Goal: Task Accomplishment & Management: Manage account settings

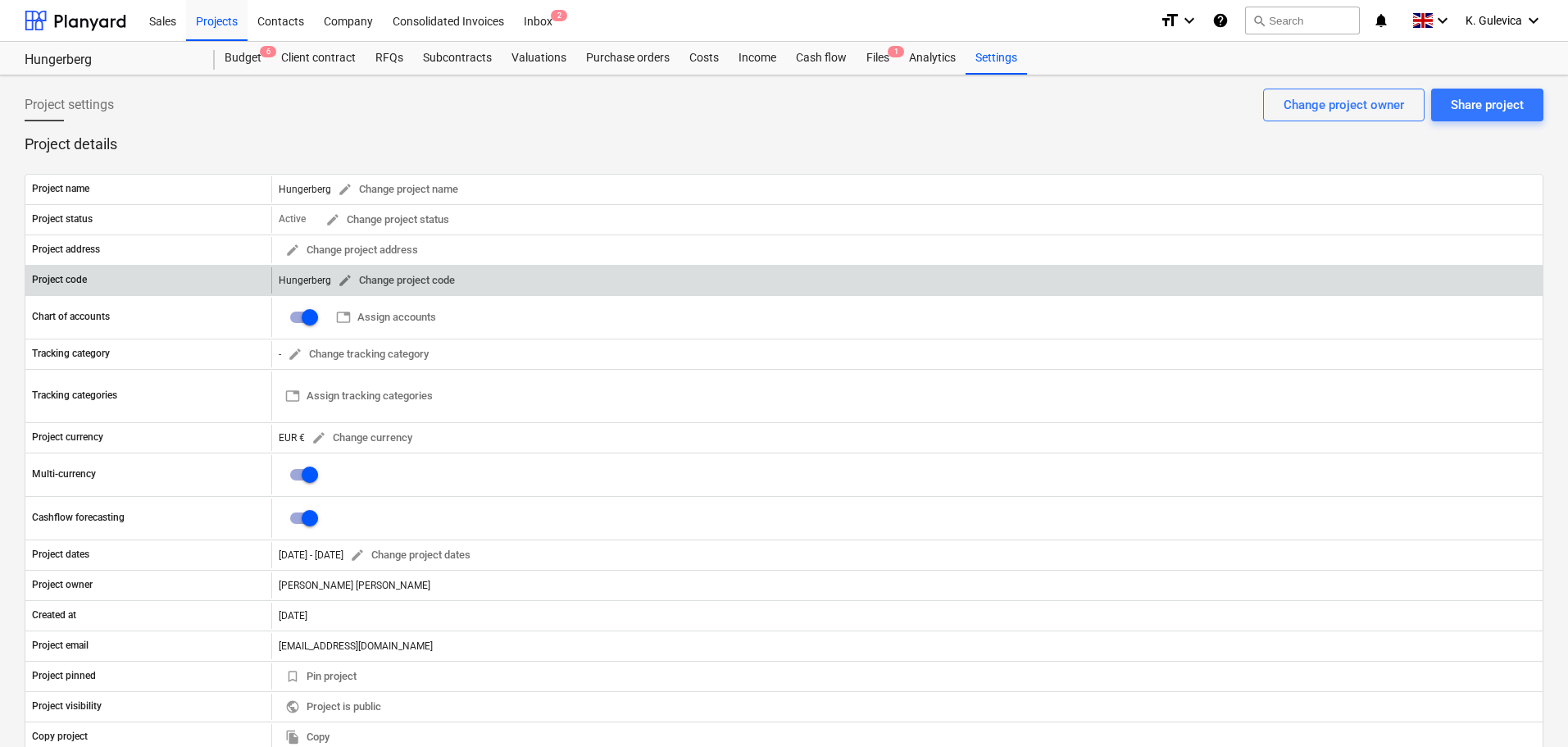
click at [333, 276] on button "edit Change project code" at bounding box center [396, 281] width 130 height 26
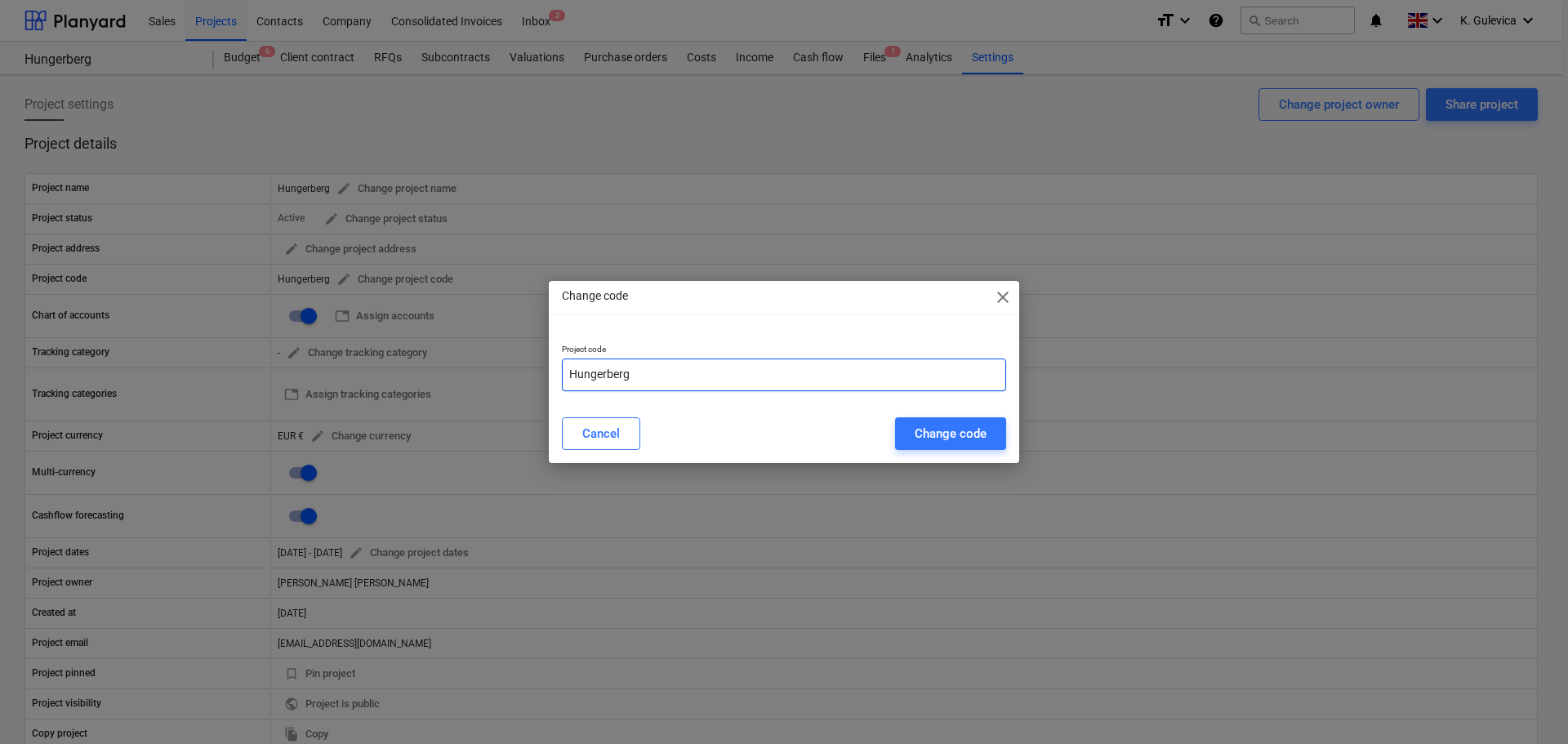
click at [641, 374] on input "Hungerberg" at bounding box center [784, 375] width 445 height 33
paste input "GER231102"
type input "Hungerberg-GER231102"
drag, startPoint x: 969, startPoint y: 436, endPoint x: 848, endPoint y: 454, distance: 122.3
click at [968, 436] on div "Change code" at bounding box center [951, 434] width 72 height 21
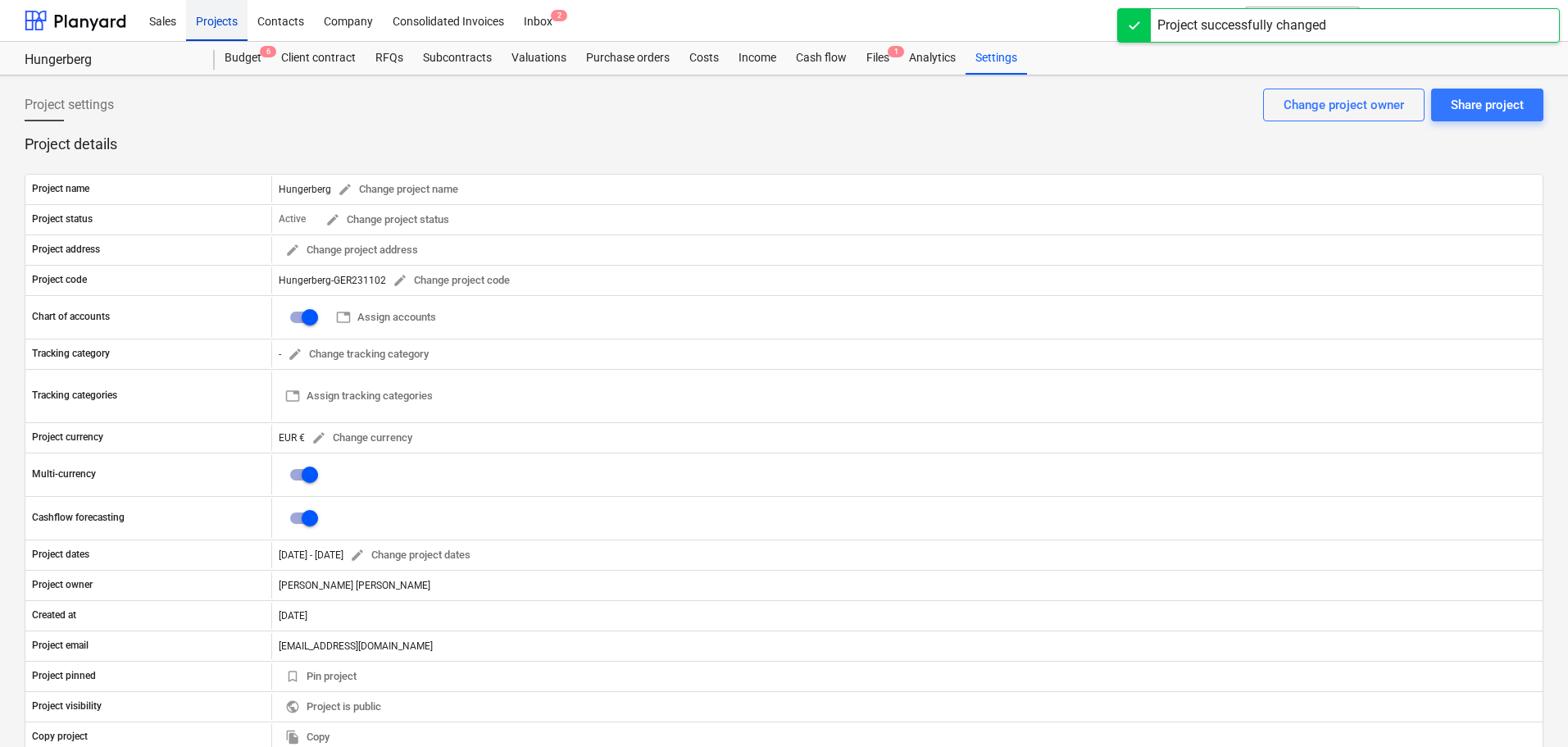
click at [216, 9] on div "Projects" at bounding box center [216, 20] width 62 height 42
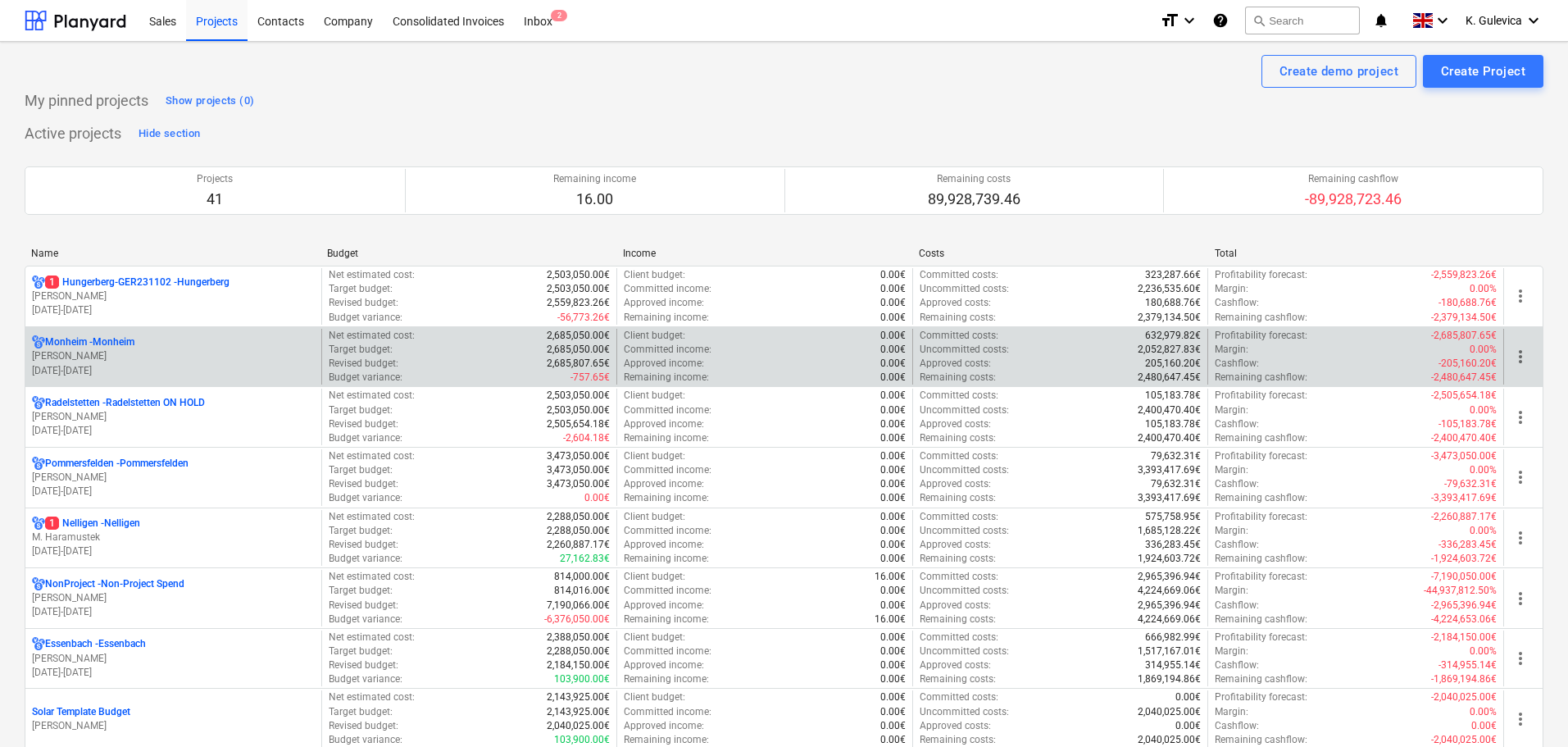
click at [103, 381] on div "[PERSON_NAME] [PERSON_NAME] [DATE] - [DATE]" at bounding box center [173, 357] width 295 height 57
click at [122, 371] on p "[DATE] - [DATE]" at bounding box center [173, 371] width 282 height 14
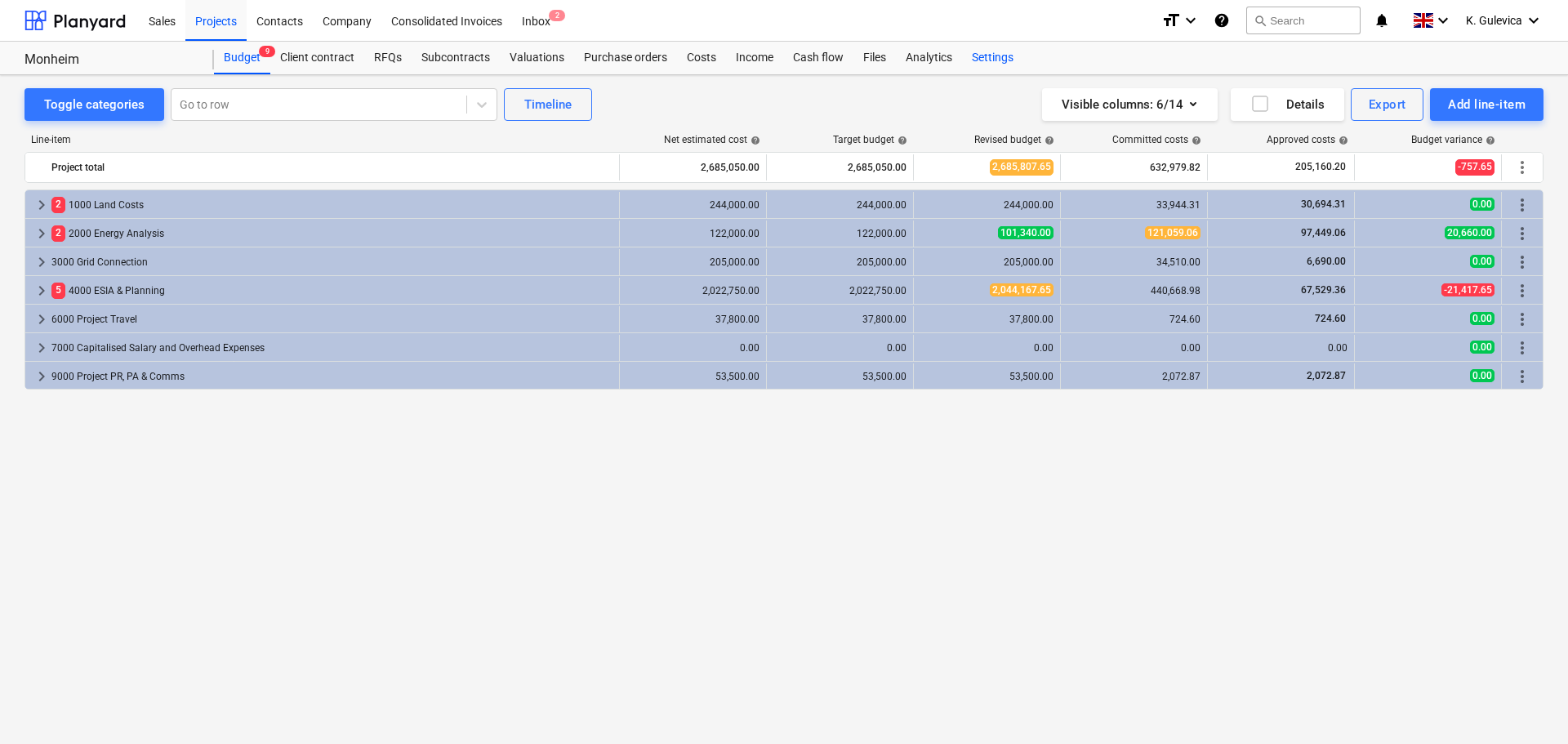
click at [1004, 52] on div "Settings" at bounding box center [993, 58] width 62 height 33
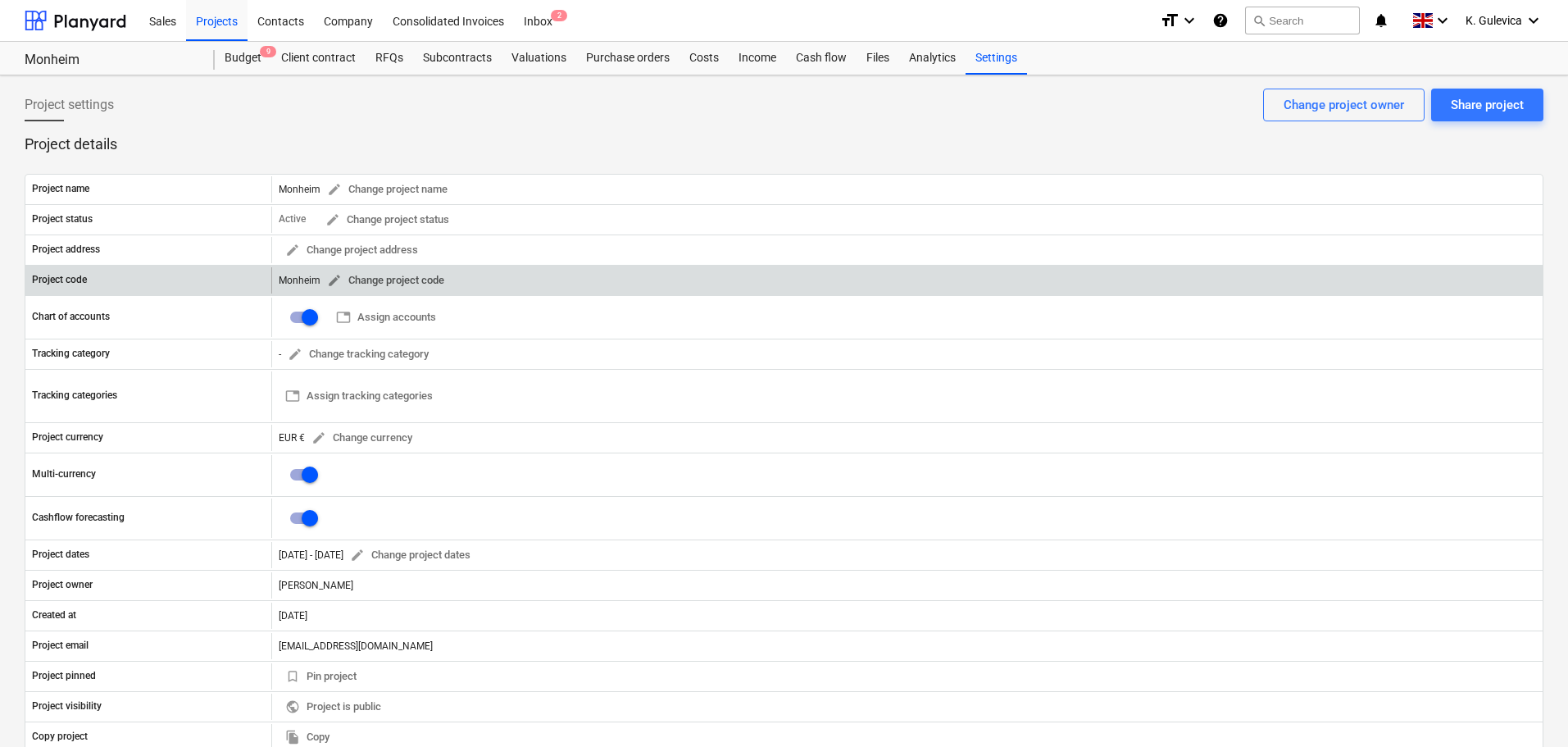
click at [328, 278] on span "edit" at bounding box center [334, 281] width 15 height 15
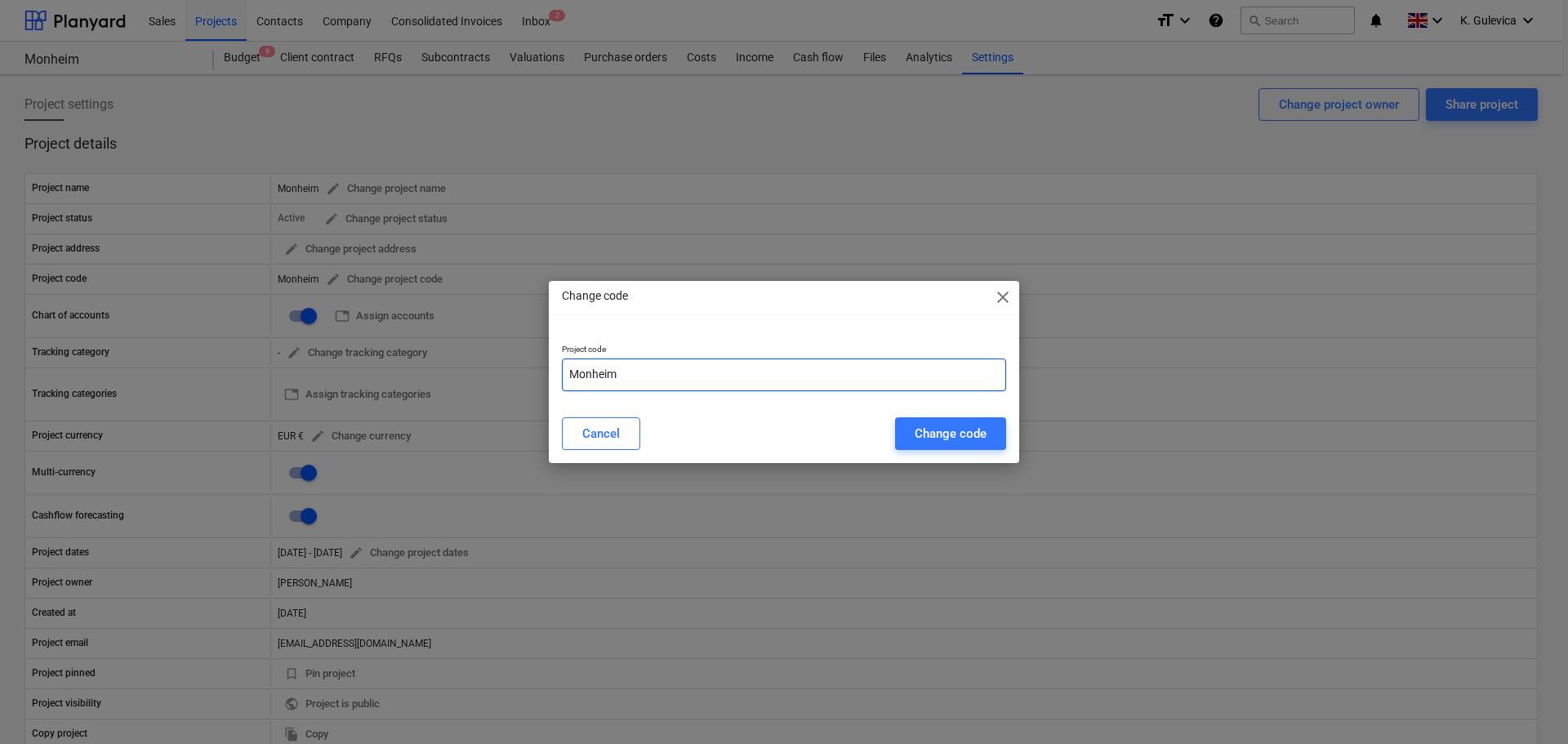
click at [639, 371] on input "Monheim" at bounding box center [784, 375] width 445 height 33
paste input "GER231003"
type input "Monheim-GER231003"
click at [952, 437] on div "Change code" at bounding box center [951, 434] width 72 height 21
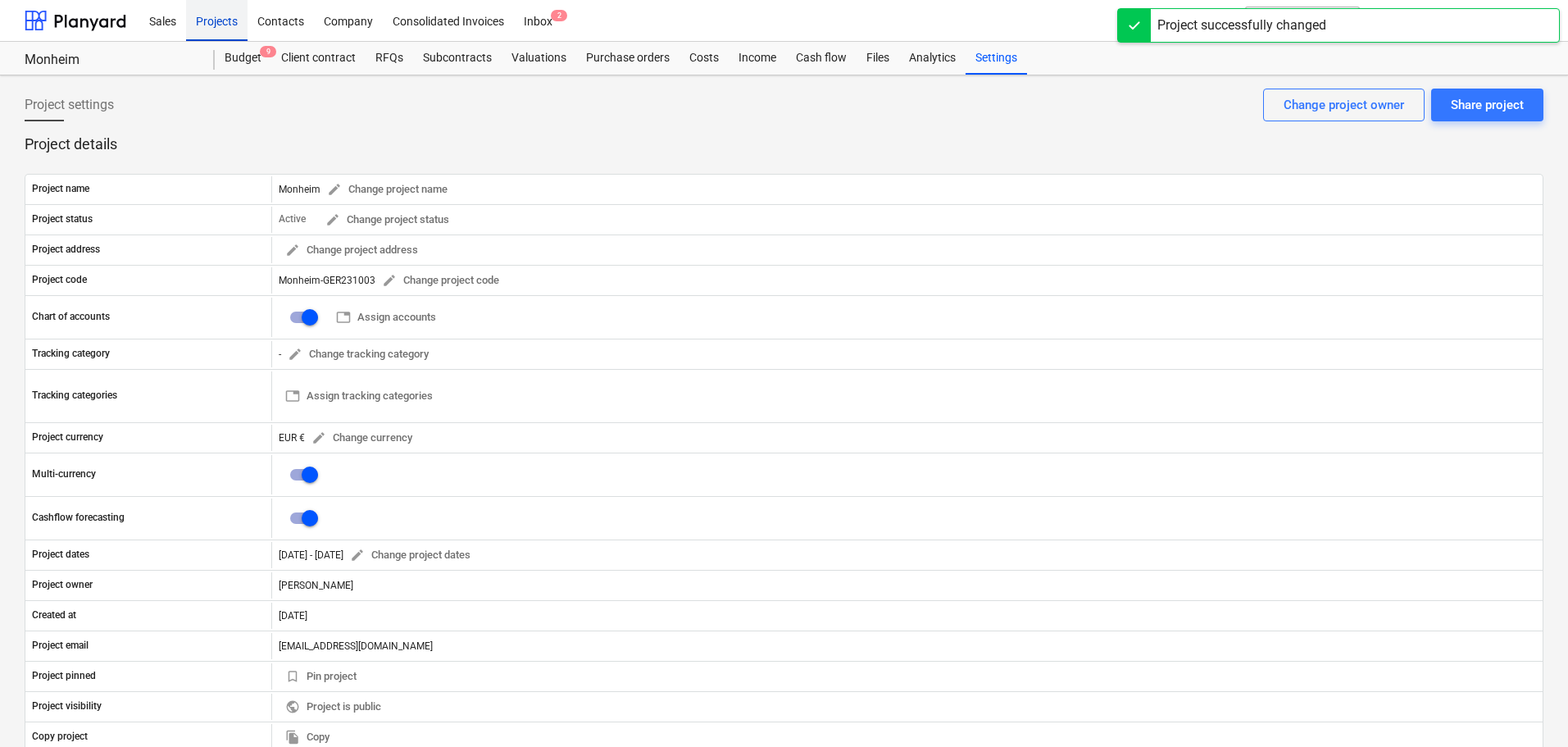
click at [202, 12] on div "Projects" at bounding box center [216, 20] width 62 height 42
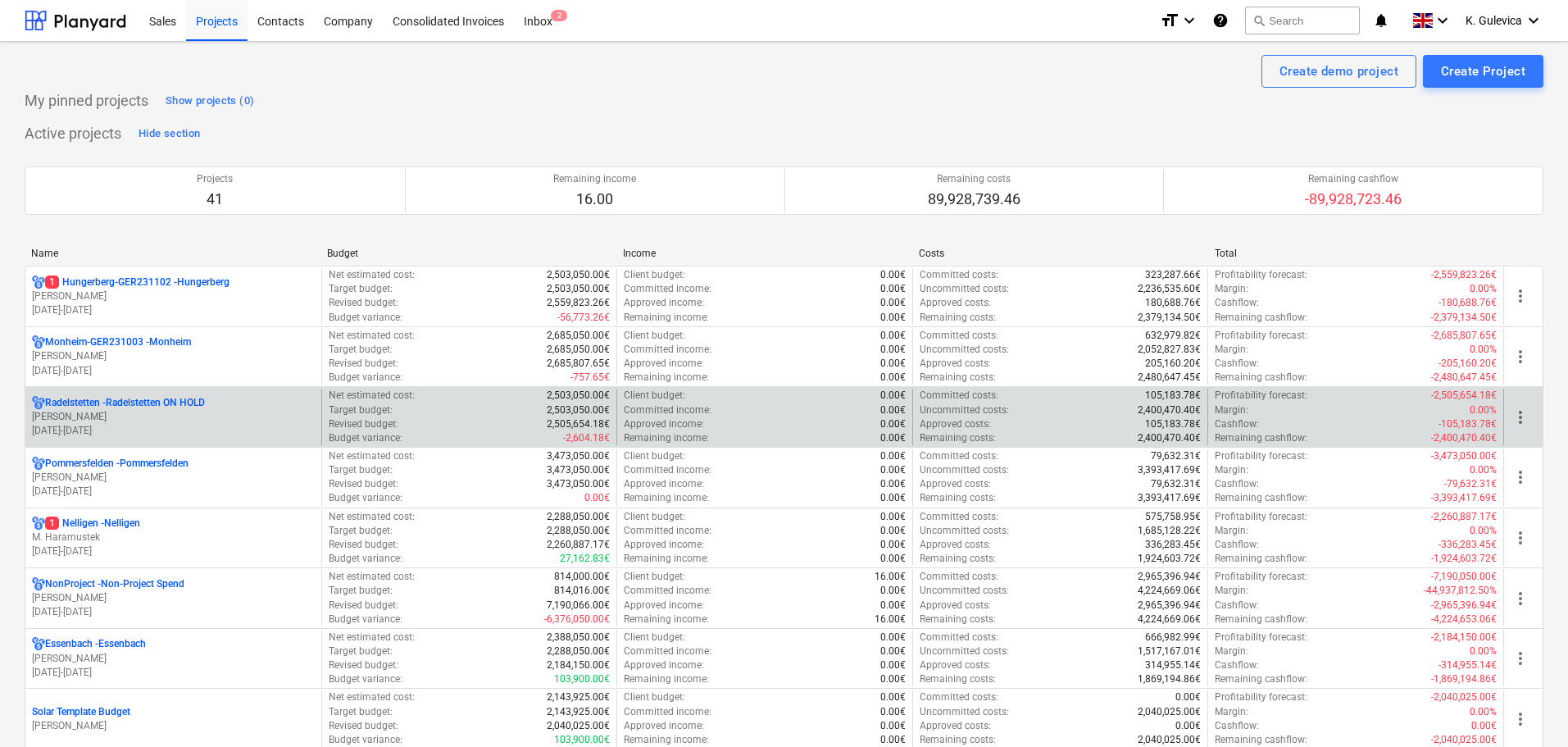
click at [185, 412] on p "[PERSON_NAME]" at bounding box center [173, 417] width 282 height 14
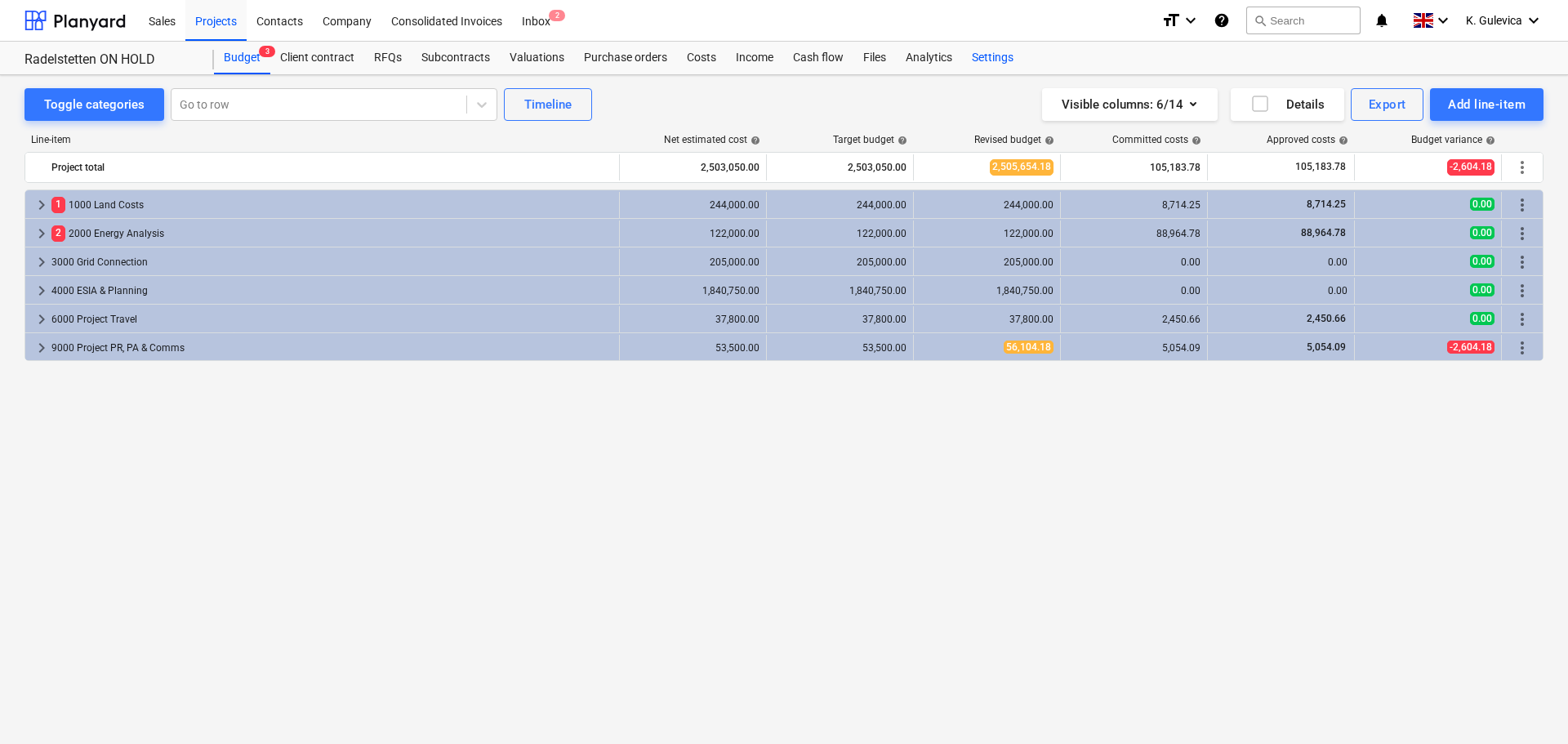
click at [975, 65] on div "Settings" at bounding box center [993, 58] width 62 height 33
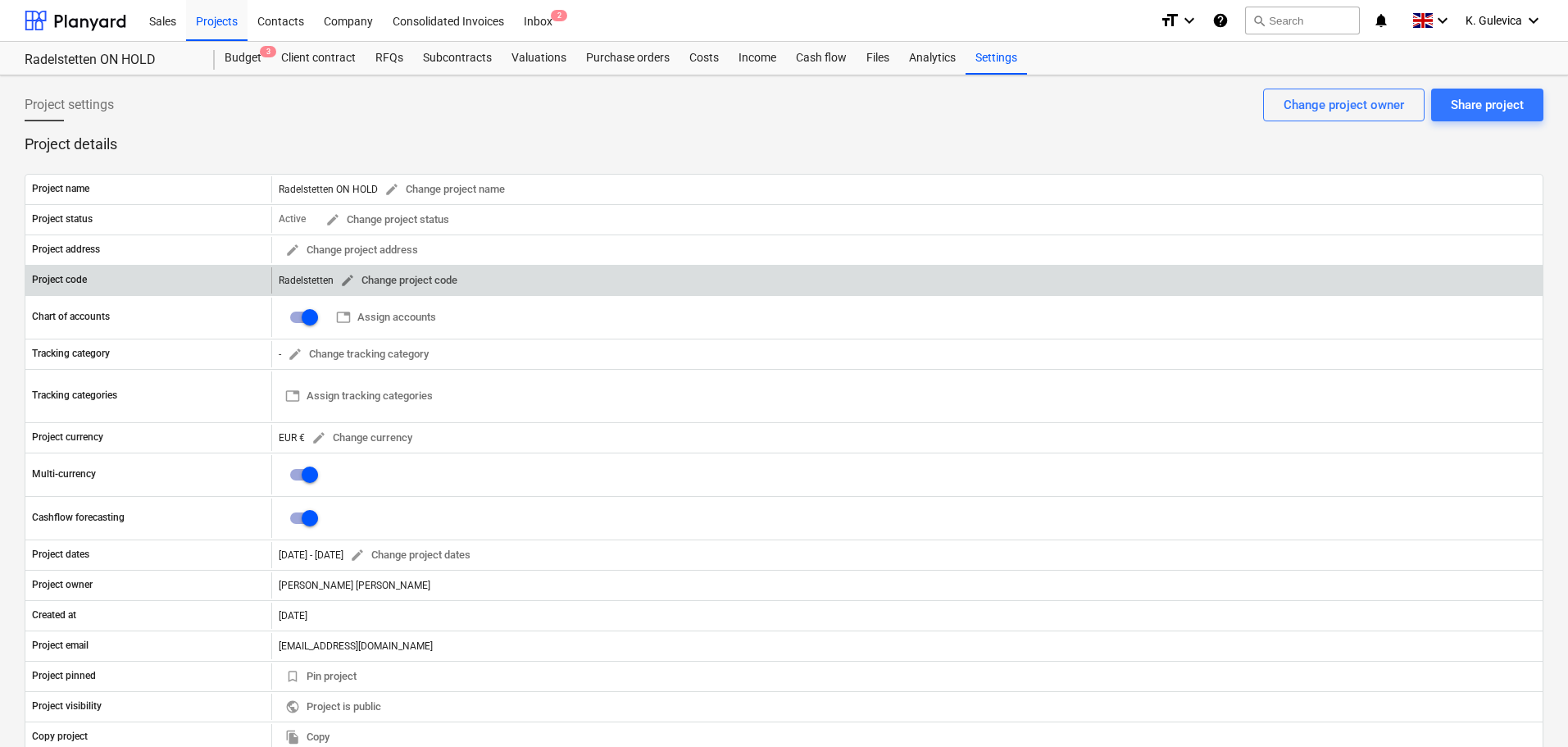
click at [349, 279] on span "edit" at bounding box center [347, 281] width 15 height 15
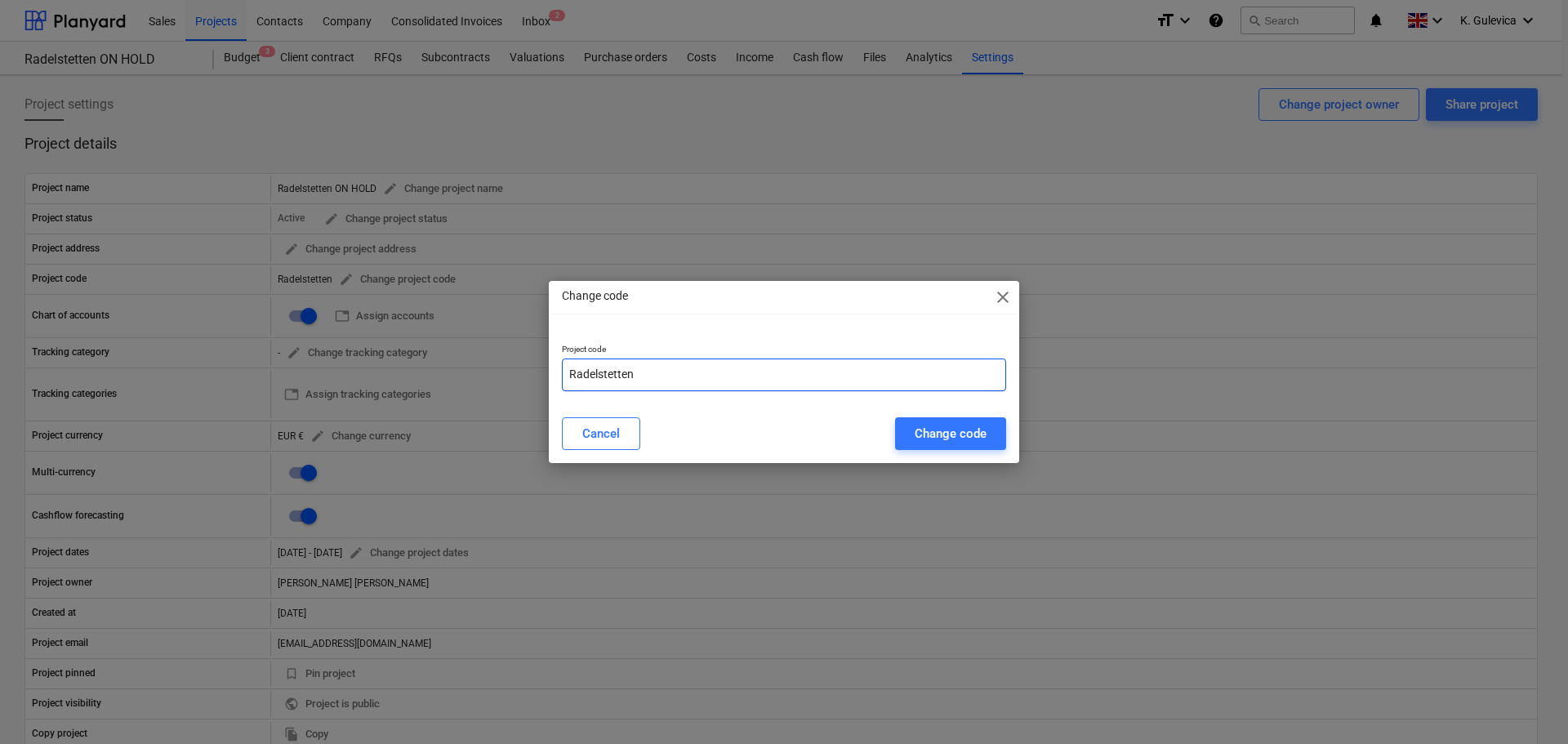
click at [648, 375] on input "Radelstetten" at bounding box center [784, 375] width 445 height 33
paste input "GER231101"
type input "Radelstetten-GER231101"
click at [932, 437] on div "Change code" at bounding box center [951, 434] width 72 height 21
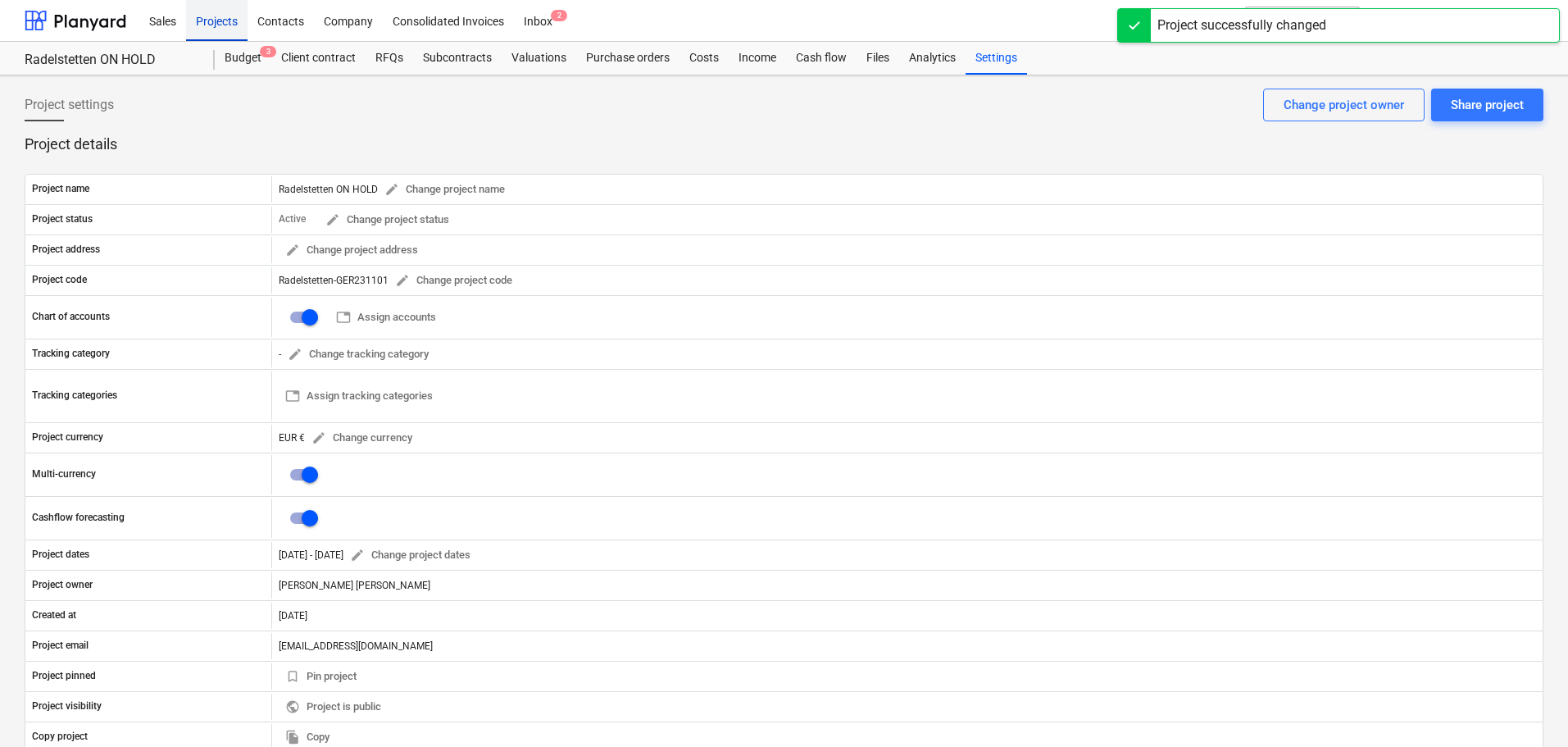
click at [208, 16] on div "Projects" at bounding box center [216, 20] width 62 height 42
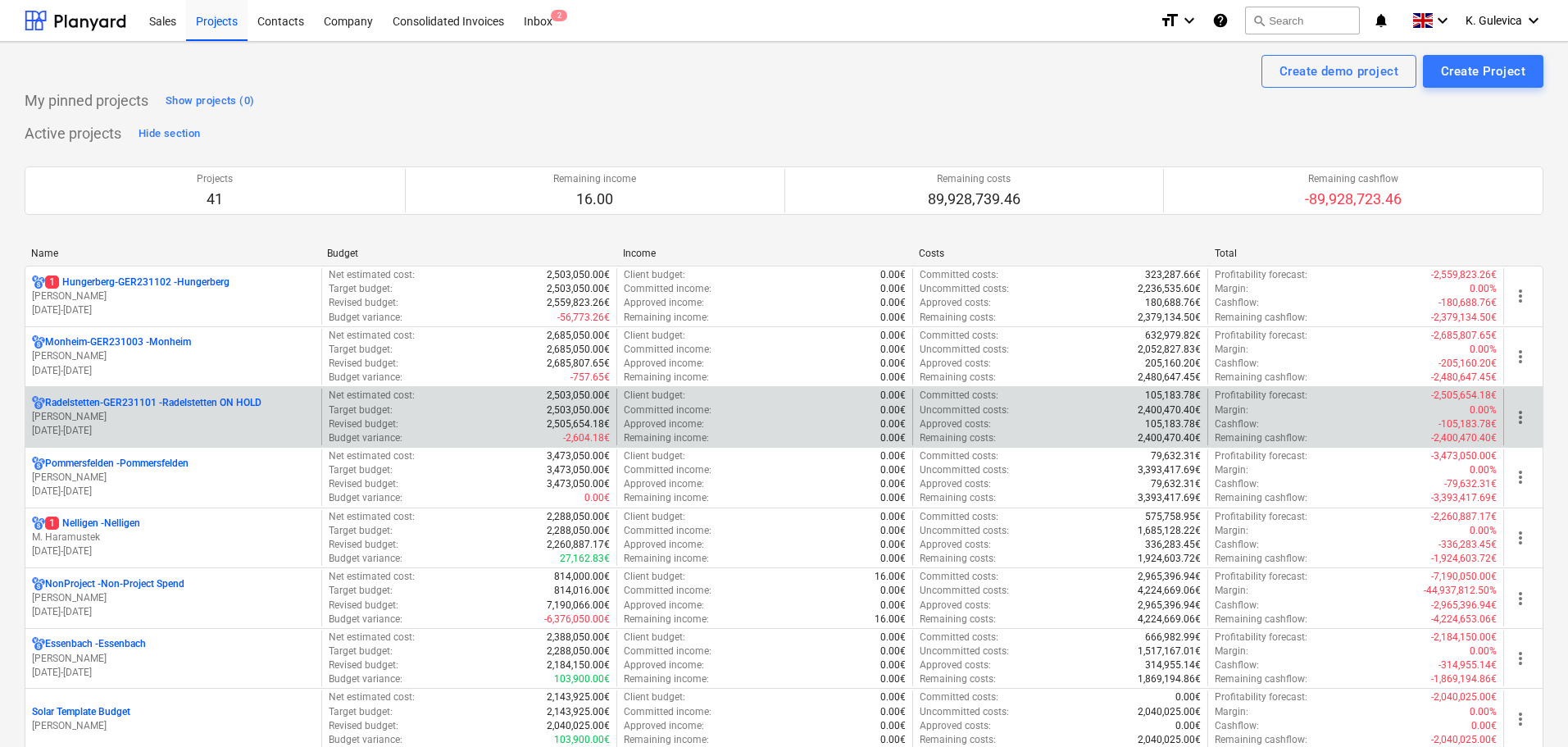
scroll to position [82, 0]
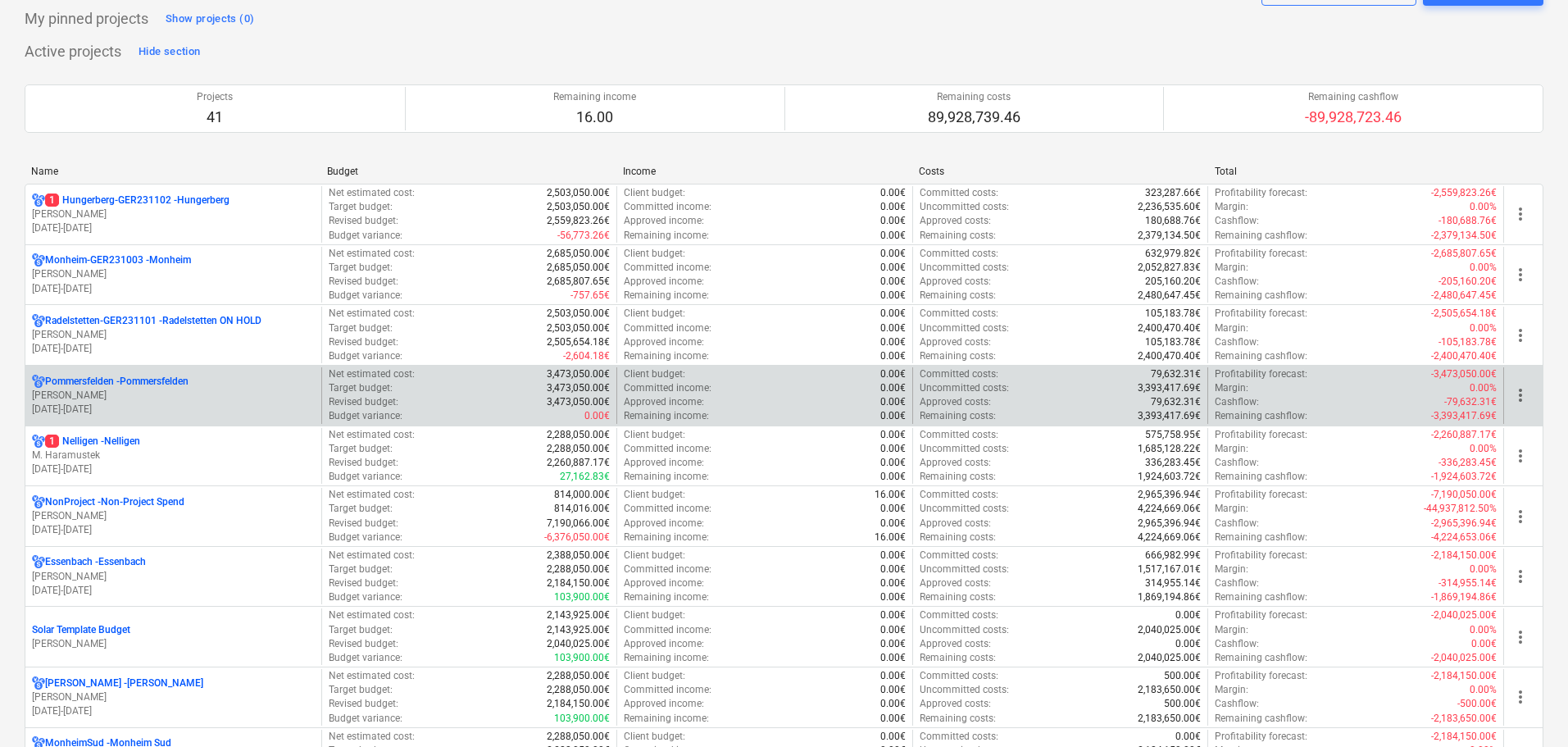
click at [130, 401] on p "[PERSON_NAME]" at bounding box center [173, 395] width 282 height 14
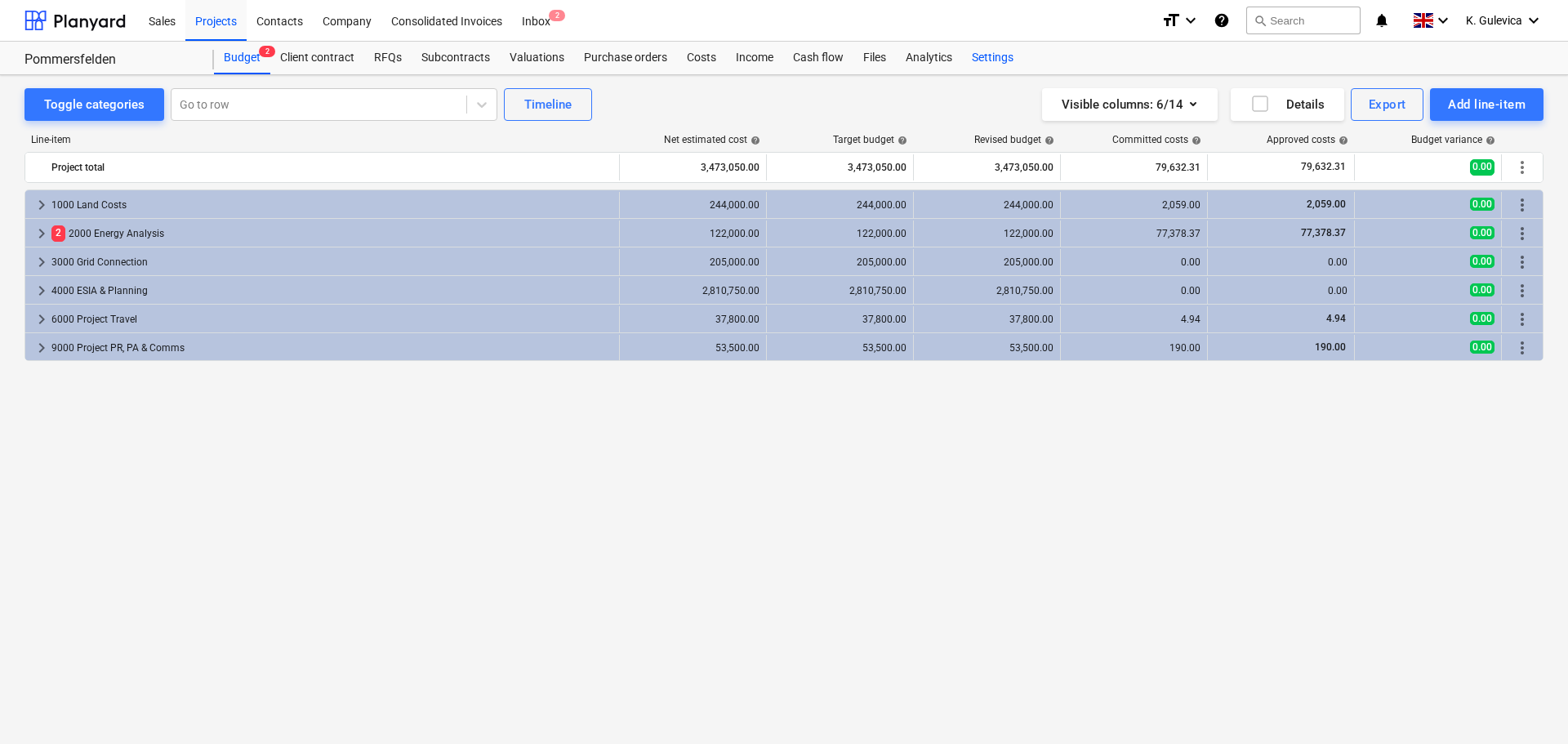
click at [1007, 60] on div "Settings" at bounding box center [993, 58] width 62 height 33
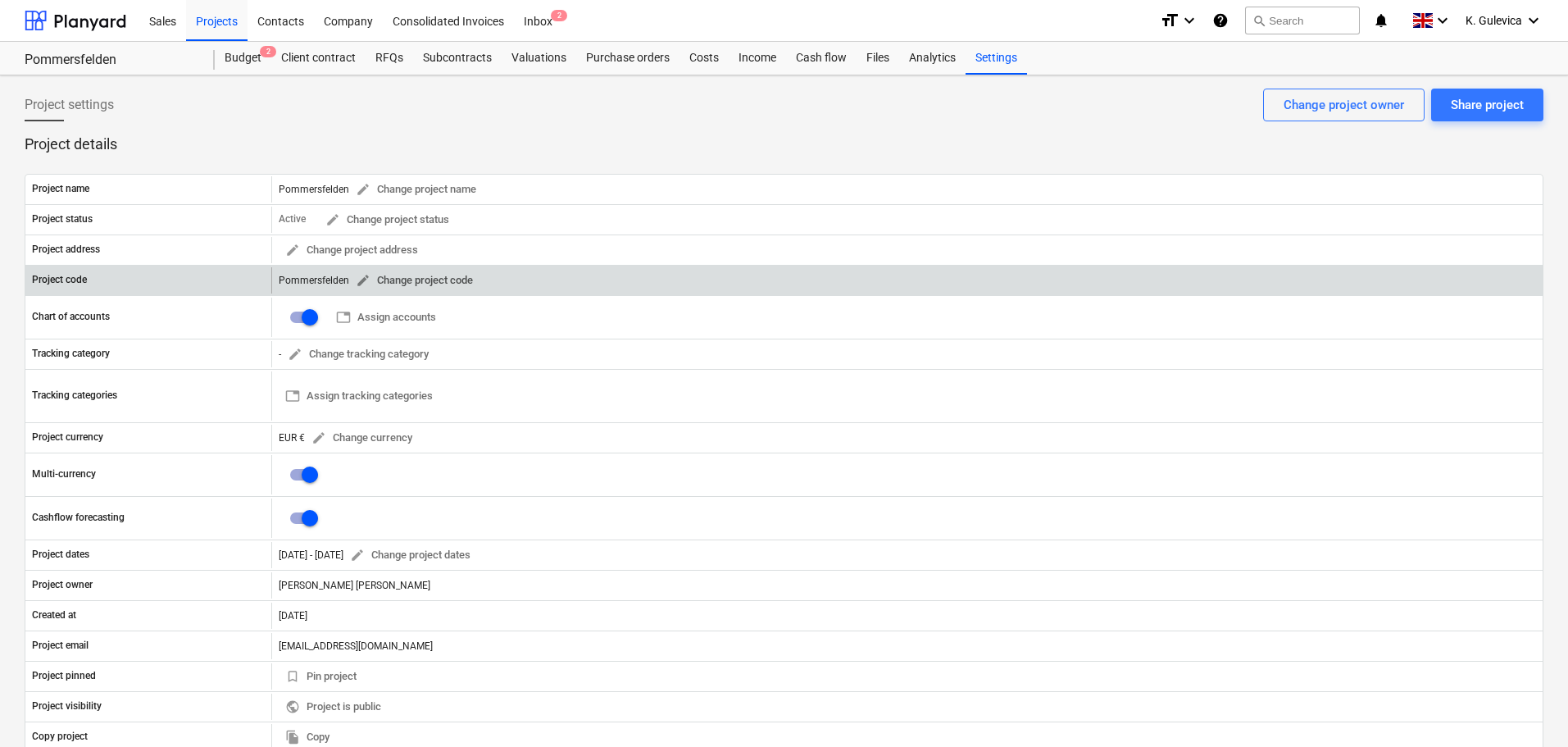
click at [358, 282] on span "edit" at bounding box center [363, 281] width 15 height 15
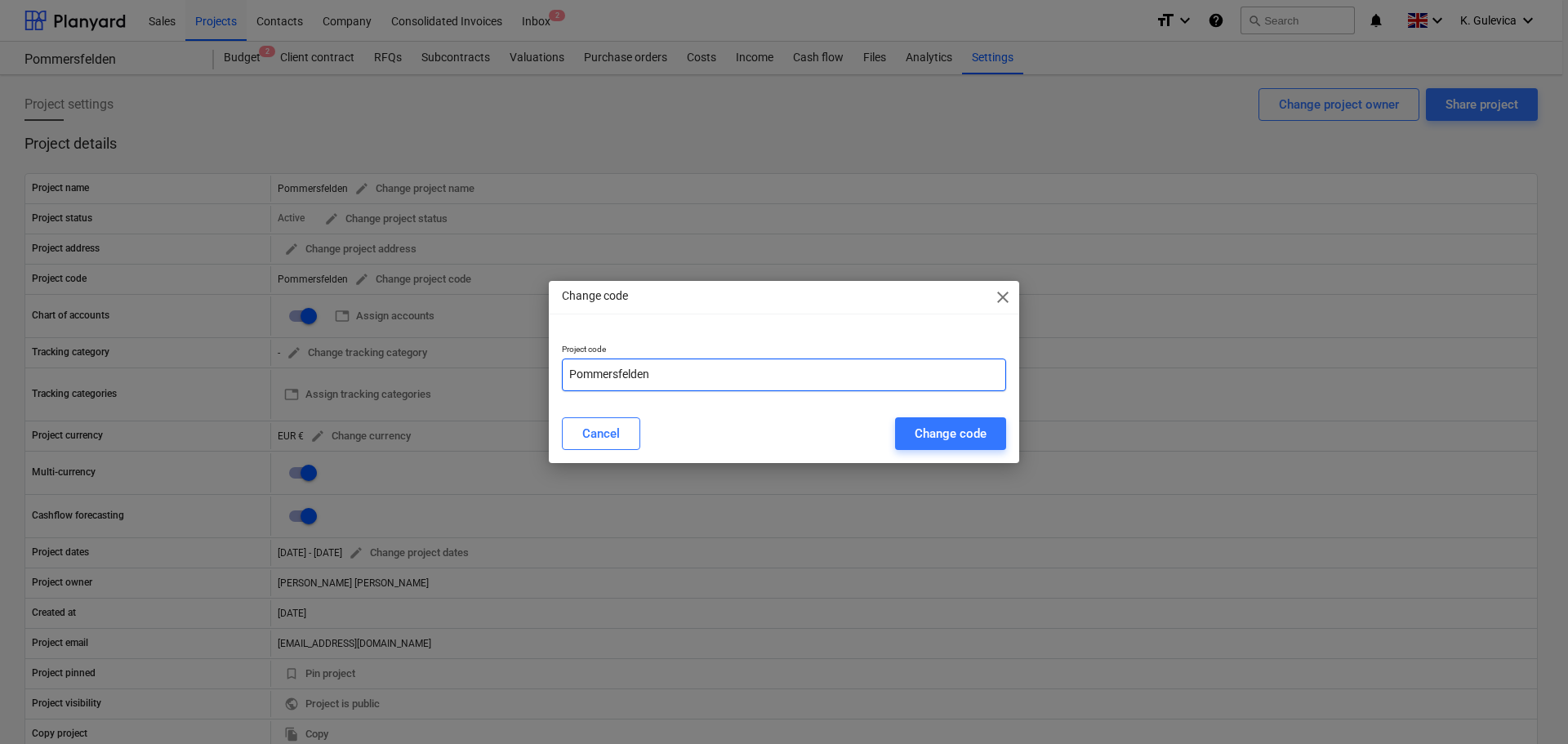
click at [647, 373] on input "Pommersfelden" at bounding box center [784, 375] width 445 height 33
paste input "GER231002"
type input "Pommersfelden-GER231002"
drag, startPoint x: 951, startPoint y: 424, endPoint x: 991, endPoint y: 440, distance: 43.1
click at [952, 424] on div "Change code" at bounding box center [951, 434] width 72 height 21
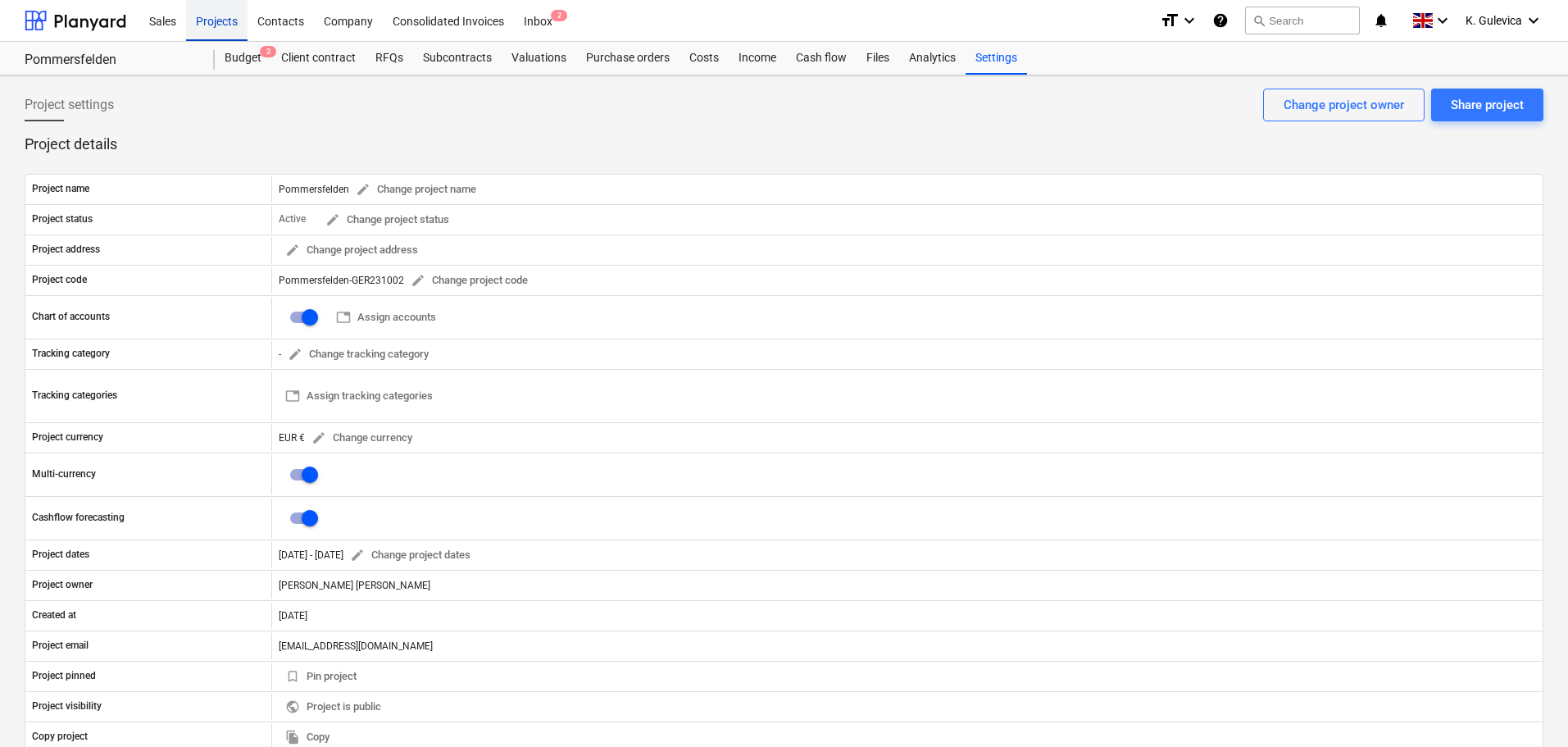
click at [224, 15] on div "Projects" at bounding box center [216, 20] width 62 height 42
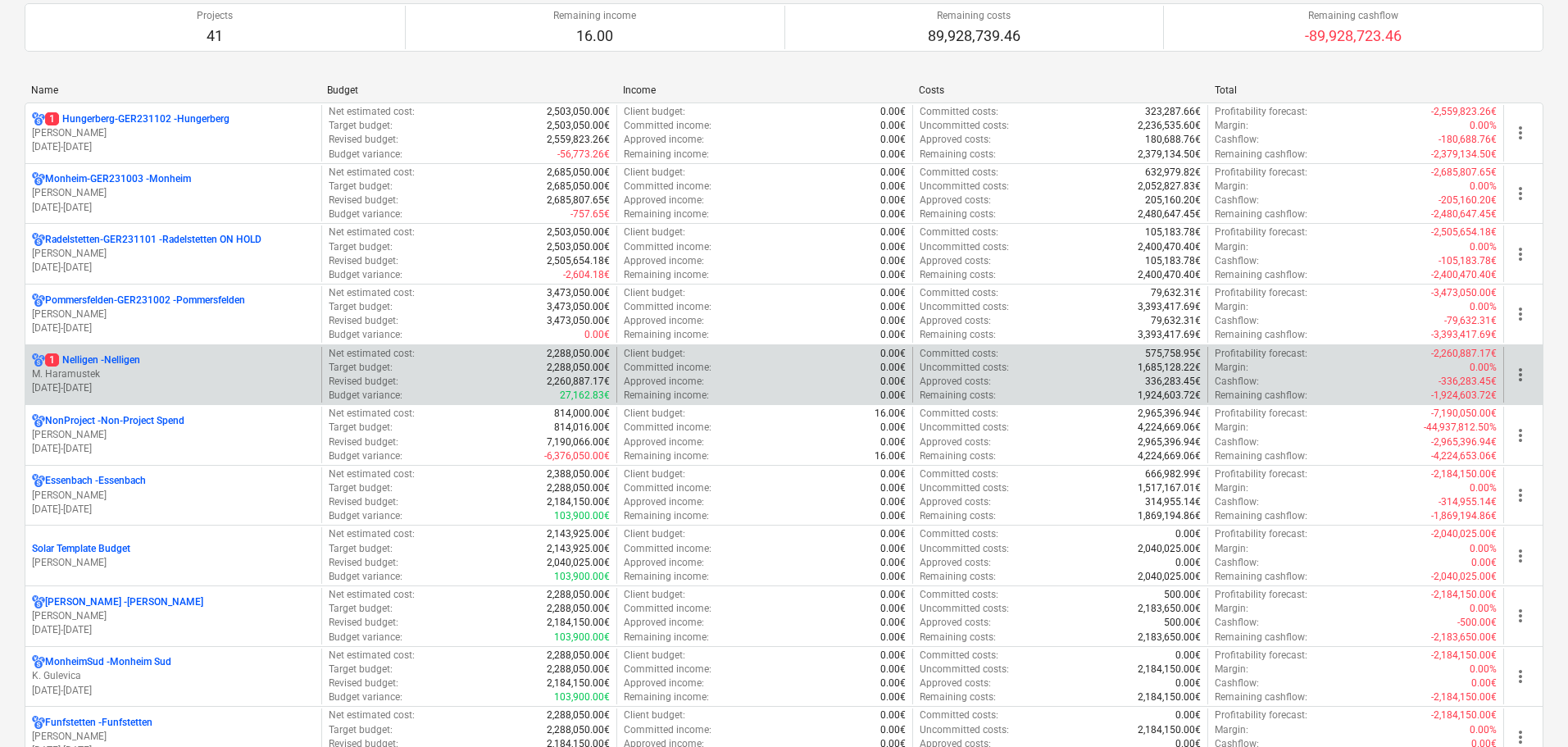
scroll to position [164, 0]
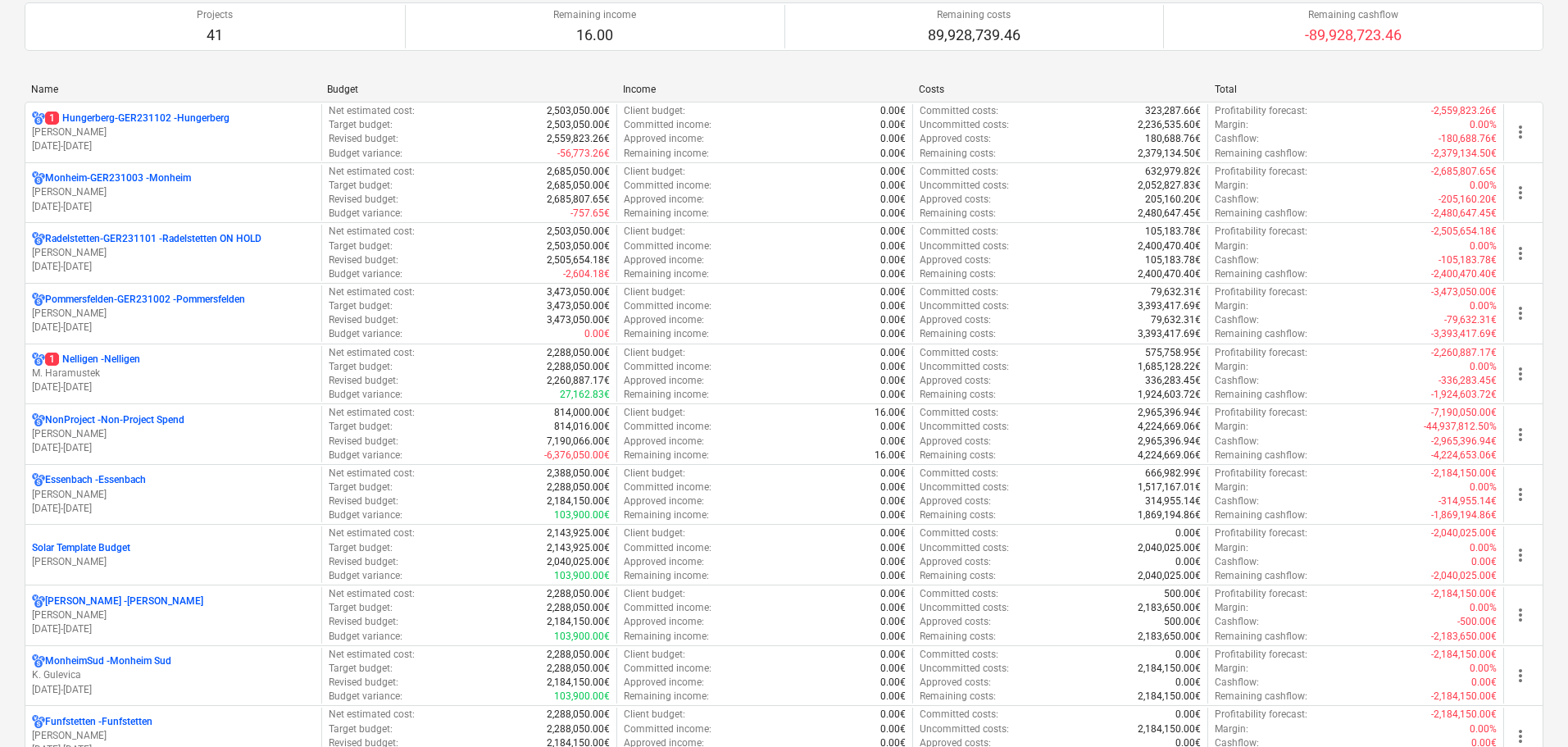
click at [89, 366] on p "M. Haramustek" at bounding box center [173, 373] width 282 height 14
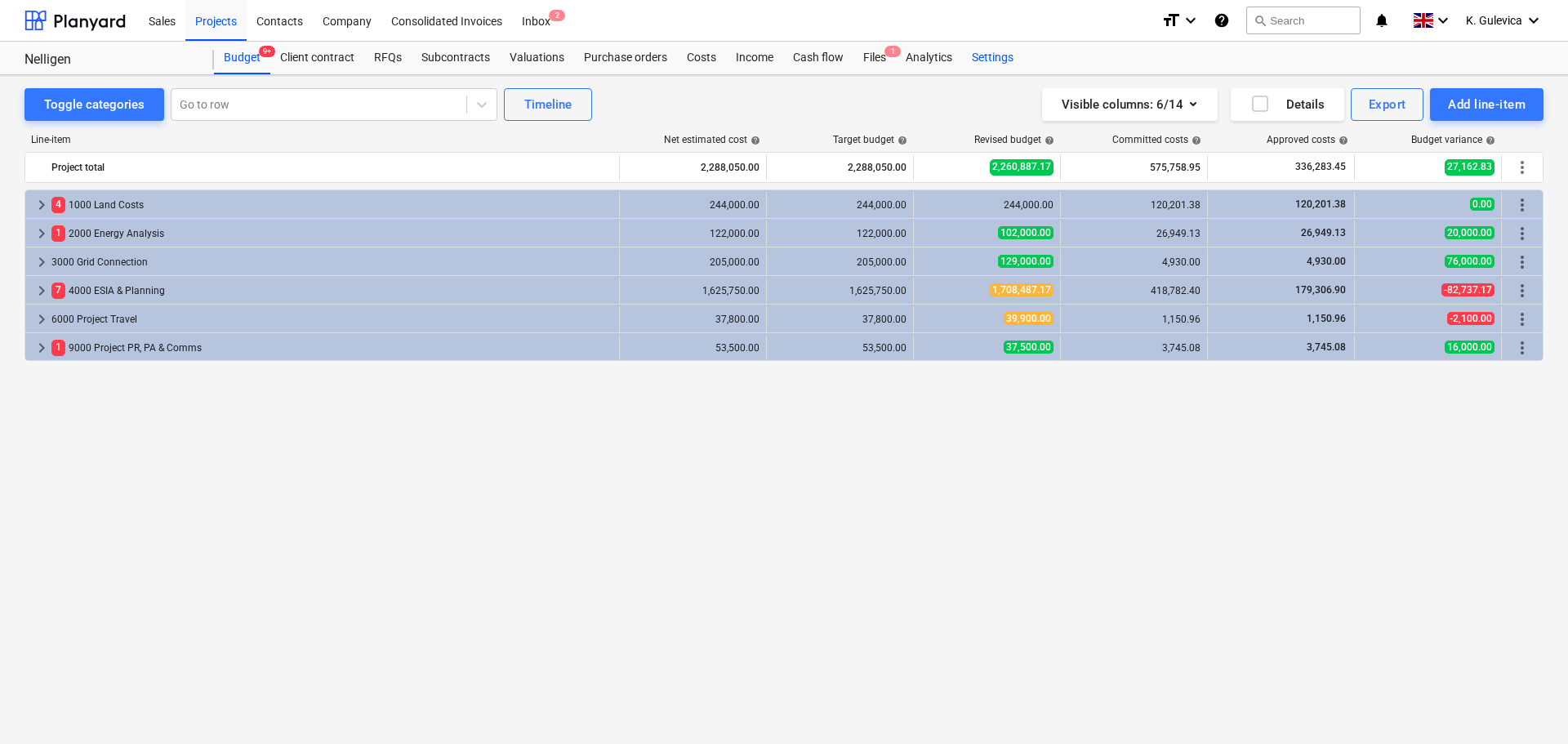
click at [989, 59] on div "Settings" at bounding box center [993, 58] width 62 height 33
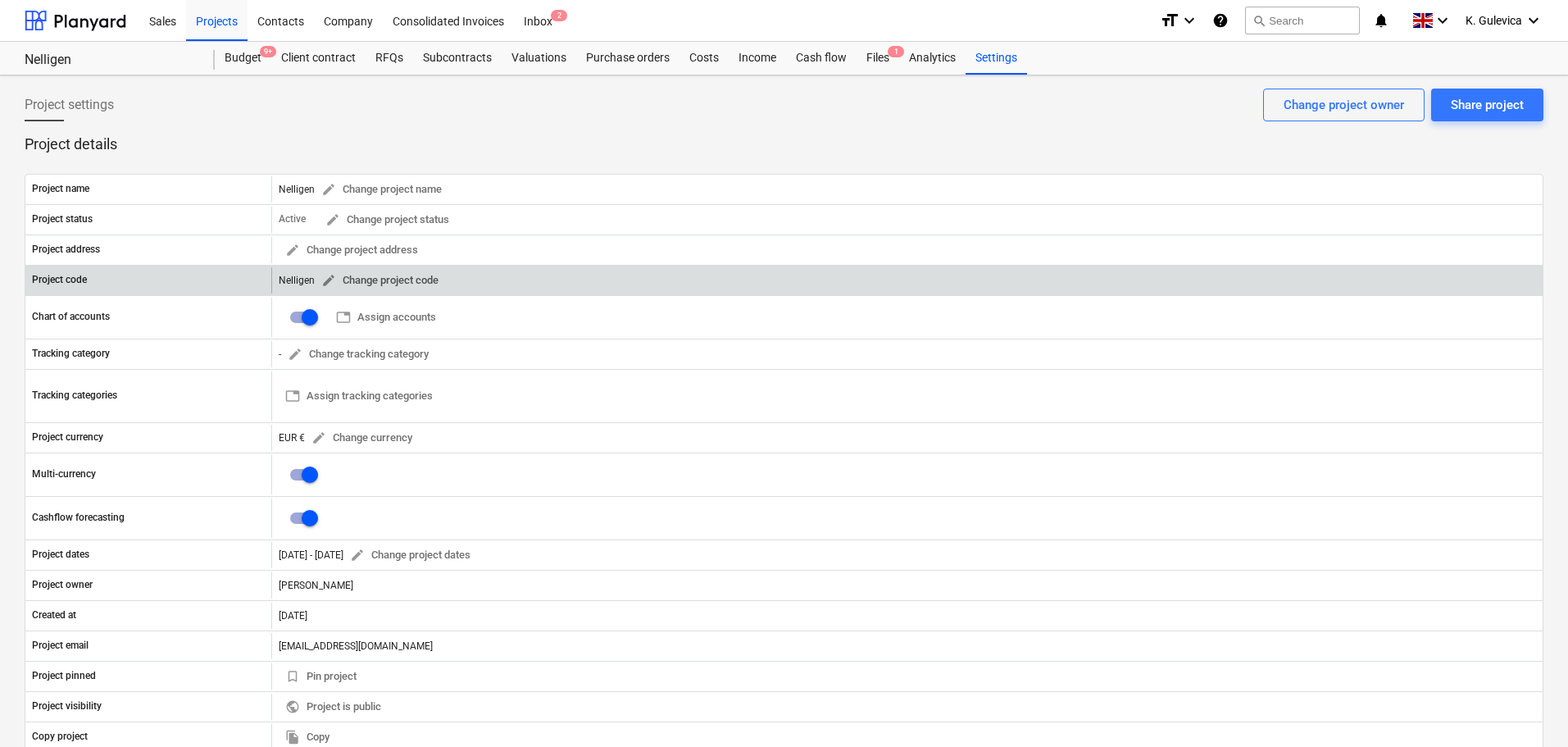
click at [328, 280] on span "edit" at bounding box center [328, 281] width 15 height 15
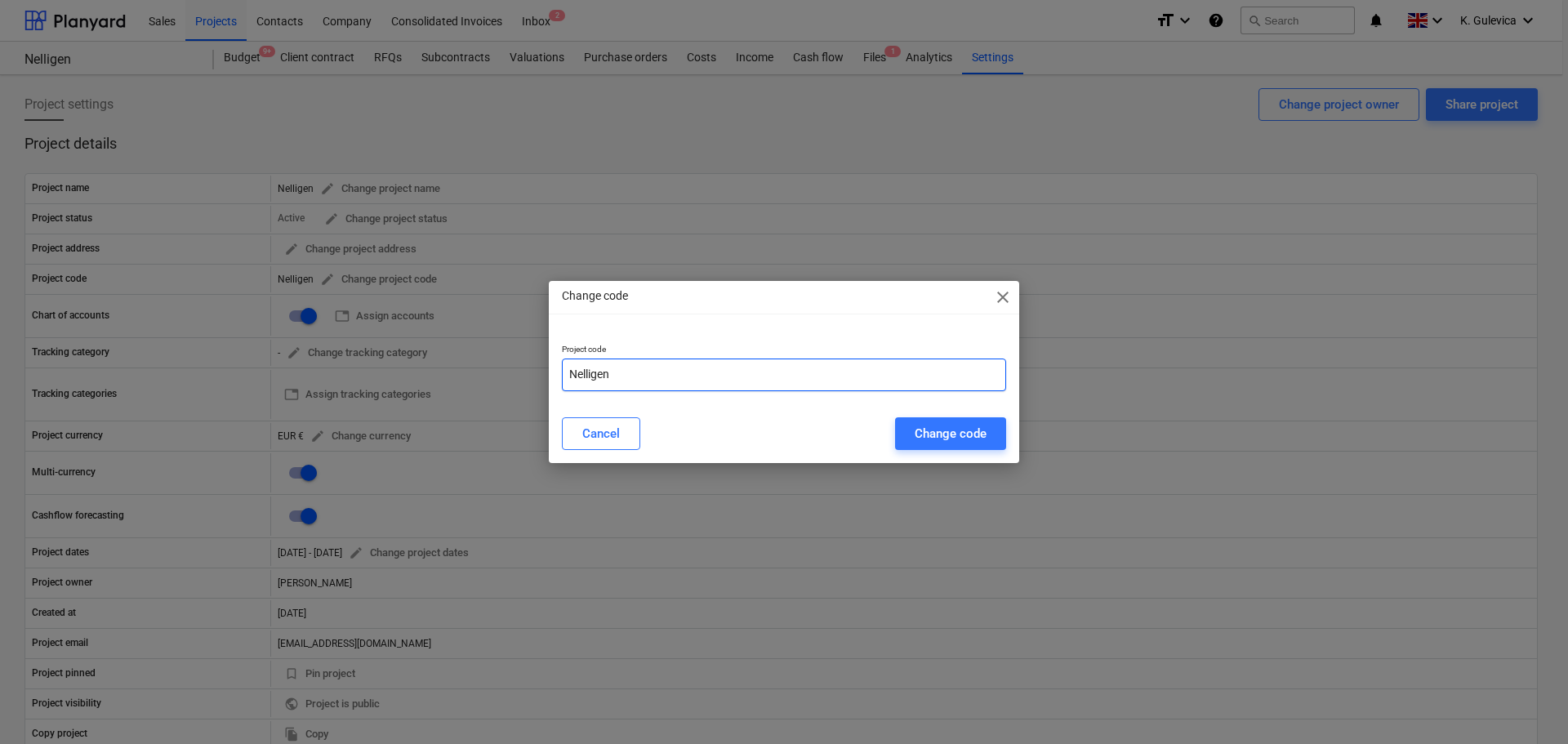
click at [688, 367] on input "Nelligen" at bounding box center [784, 375] width 445 height 33
paste input "GER231202"
type input "Nelligen-GER231202"
click at [969, 434] on div "Change code" at bounding box center [951, 434] width 72 height 21
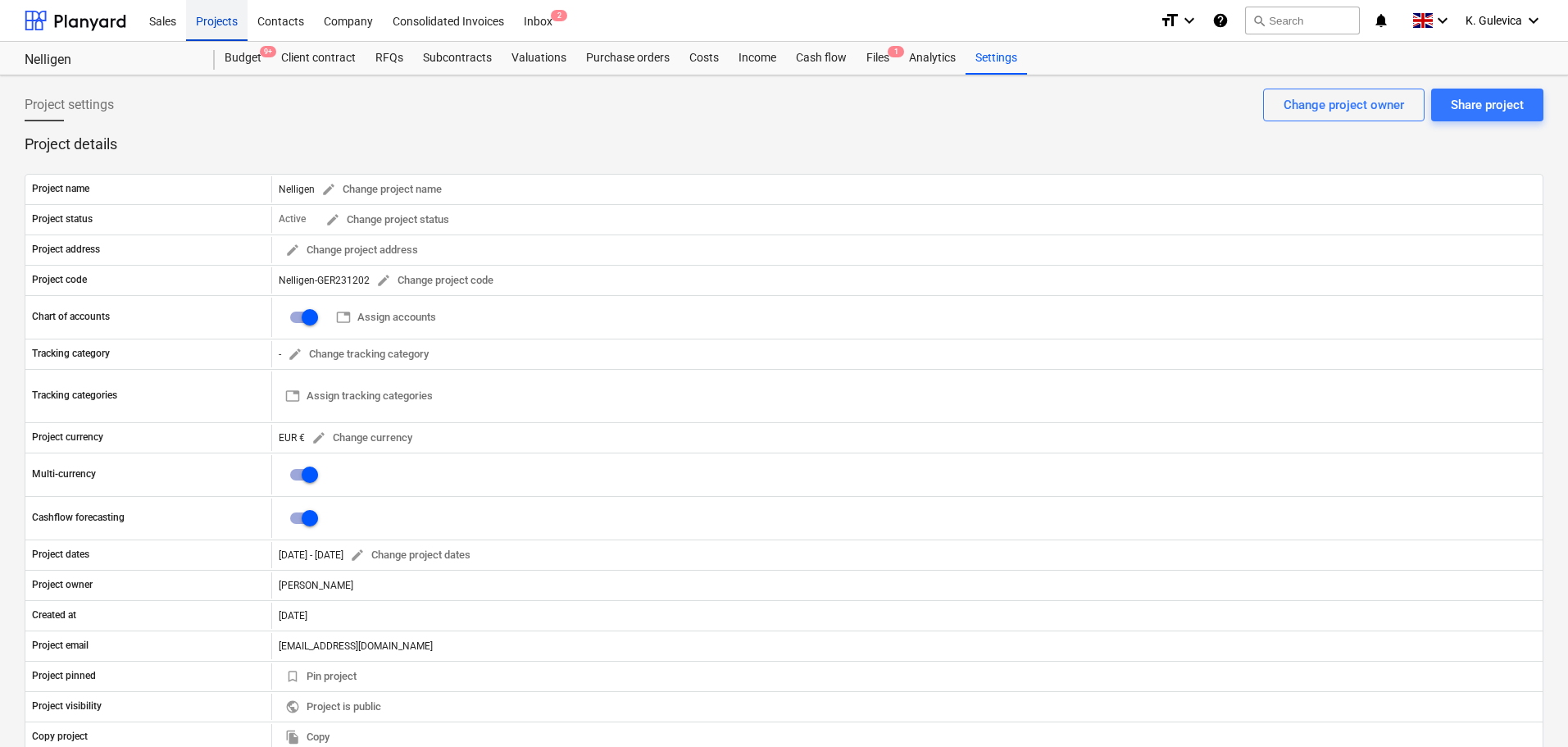
click at [204, 26] on div "Projects" at bounding box center [216, 20] width 62 height 42
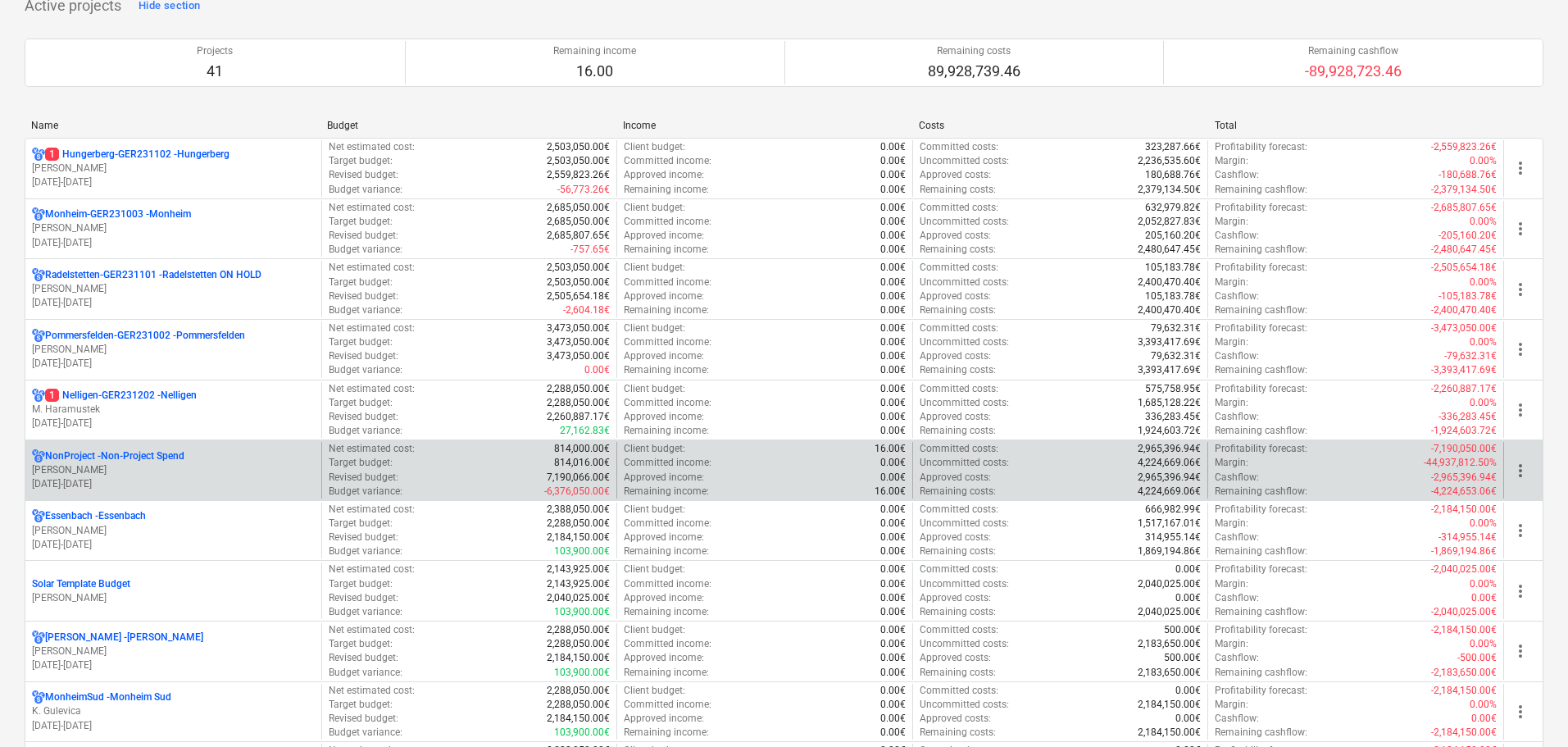
scroll to position [246, 0]
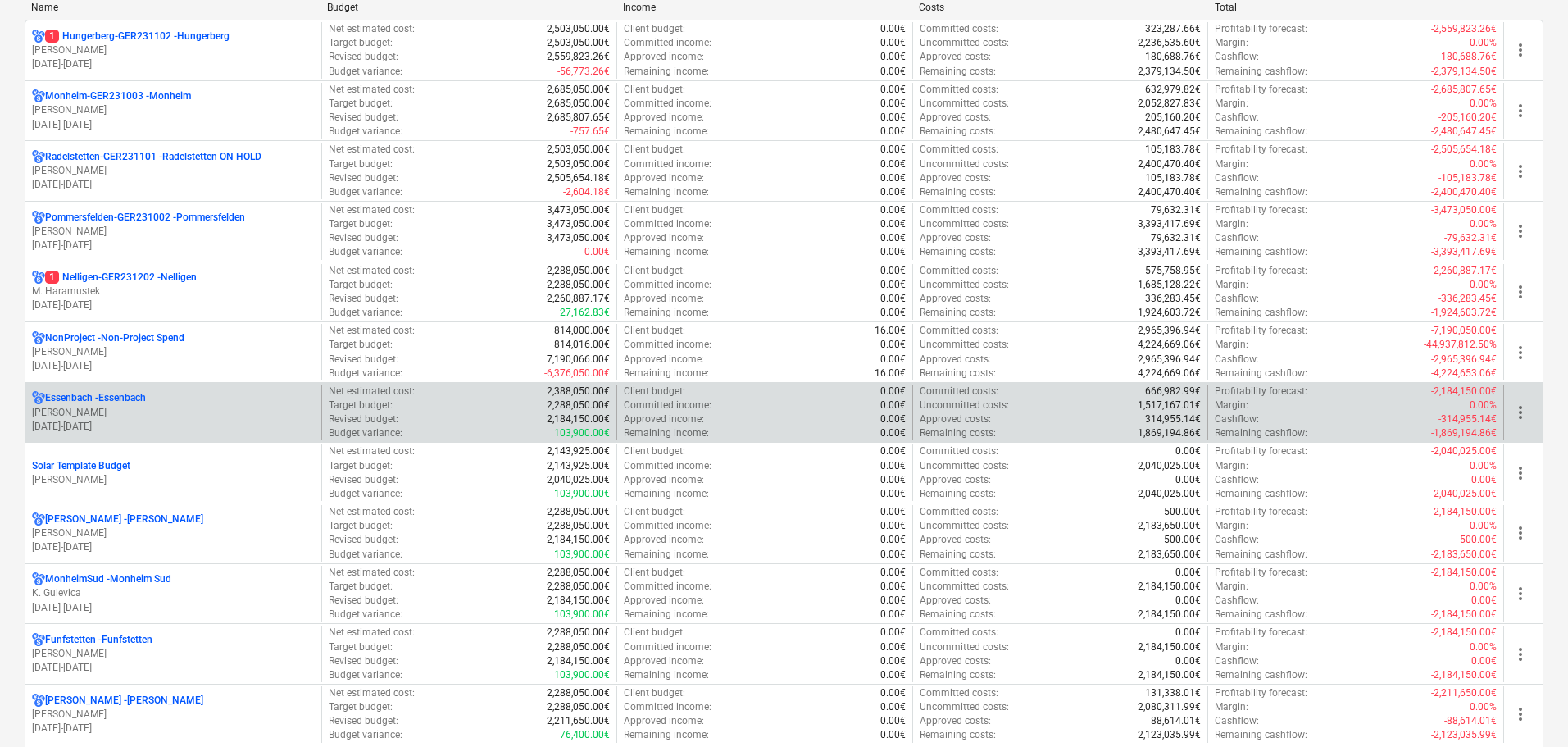
click at [157, 403] on div "Essenbach - [GEOGRAPHIC_DATA]" at bounding box center [173, 398] width 282 height 14
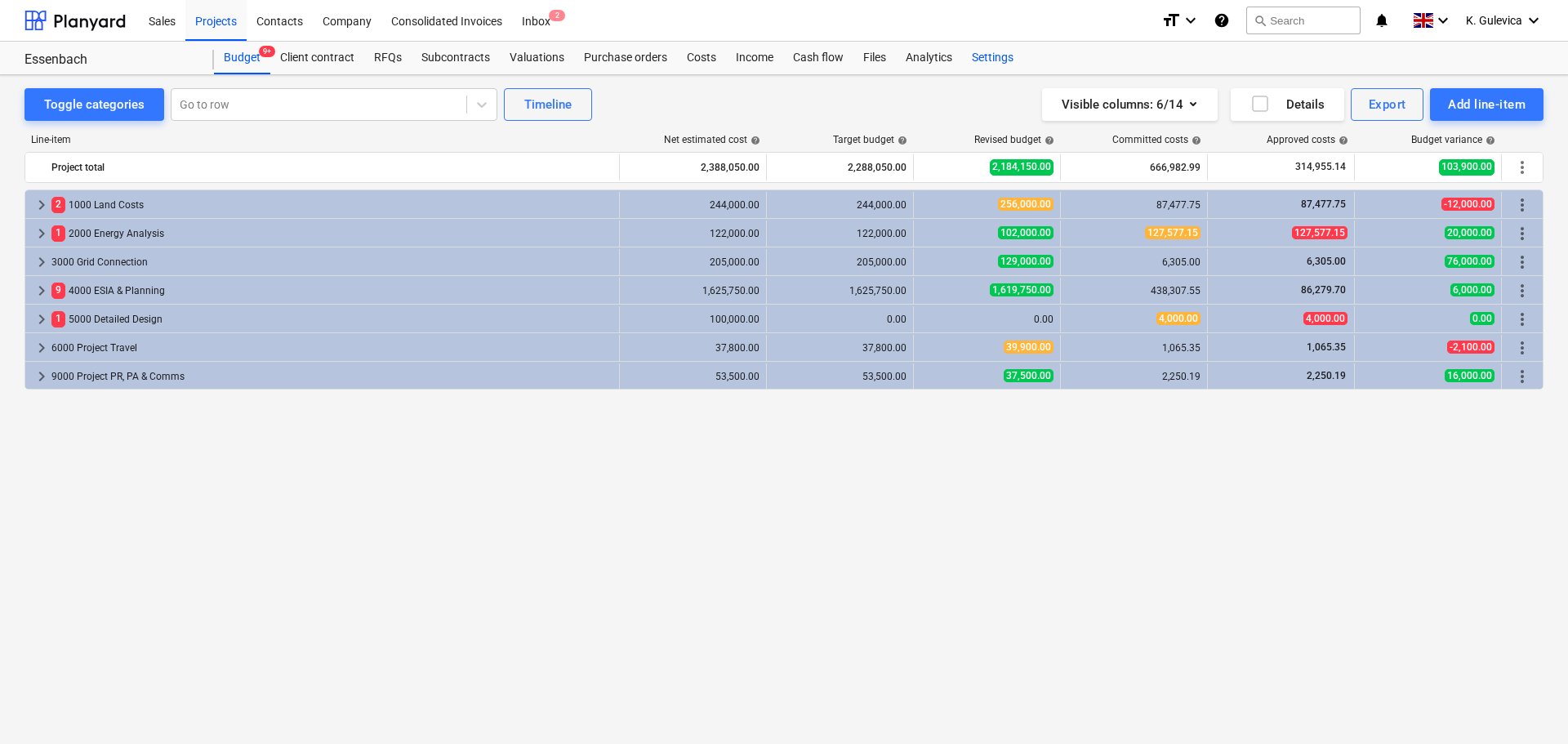
drag, startPoint x: 986, startPoint y: 55, endPoint x: 978, endPoint y: 58, distance: 8.5
click at [986, 55] on div "Settings" at bounding box center [993, 58] width 62 height 33
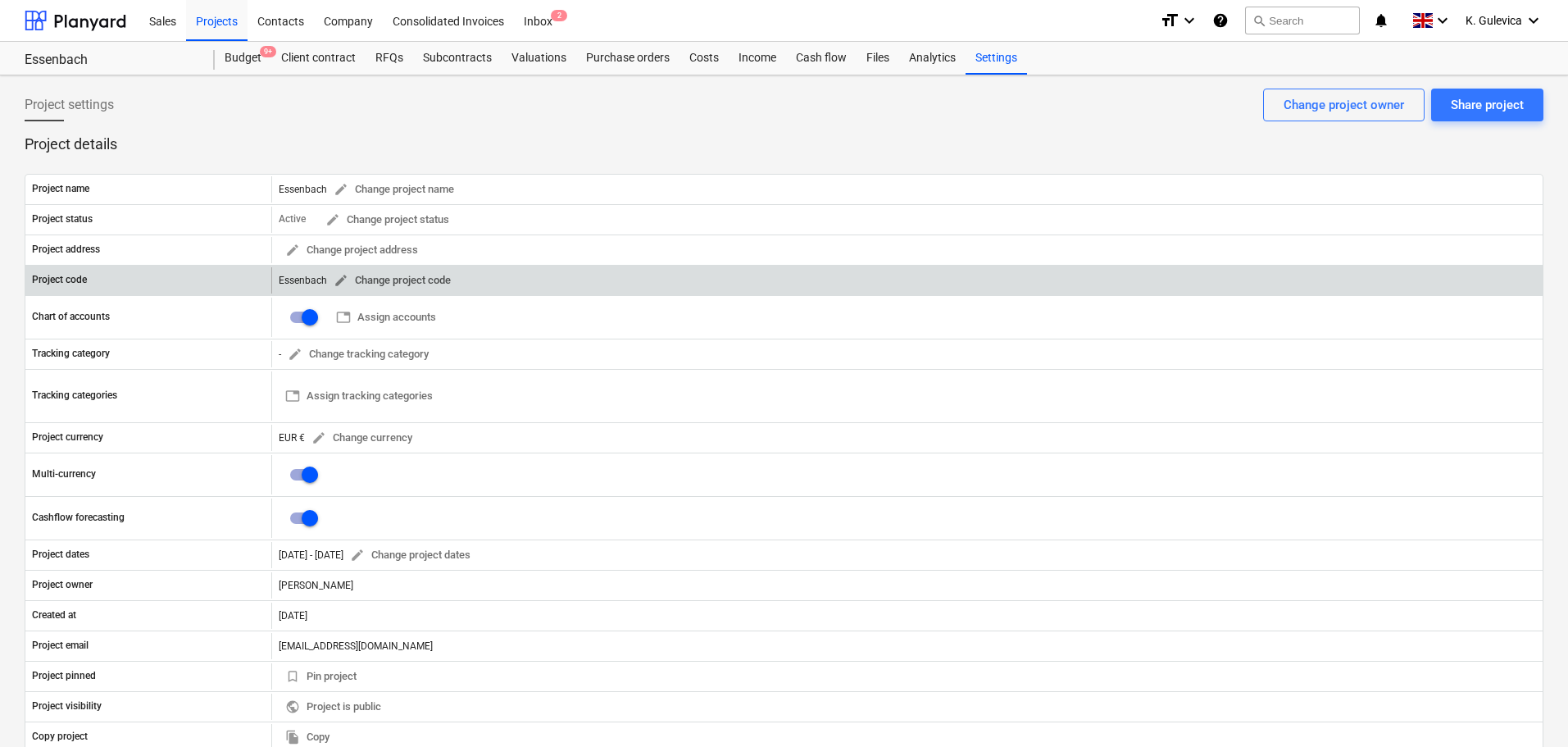
click at [341, 276] on span "edit" at bounding box center [341, 281] width 15 height 15
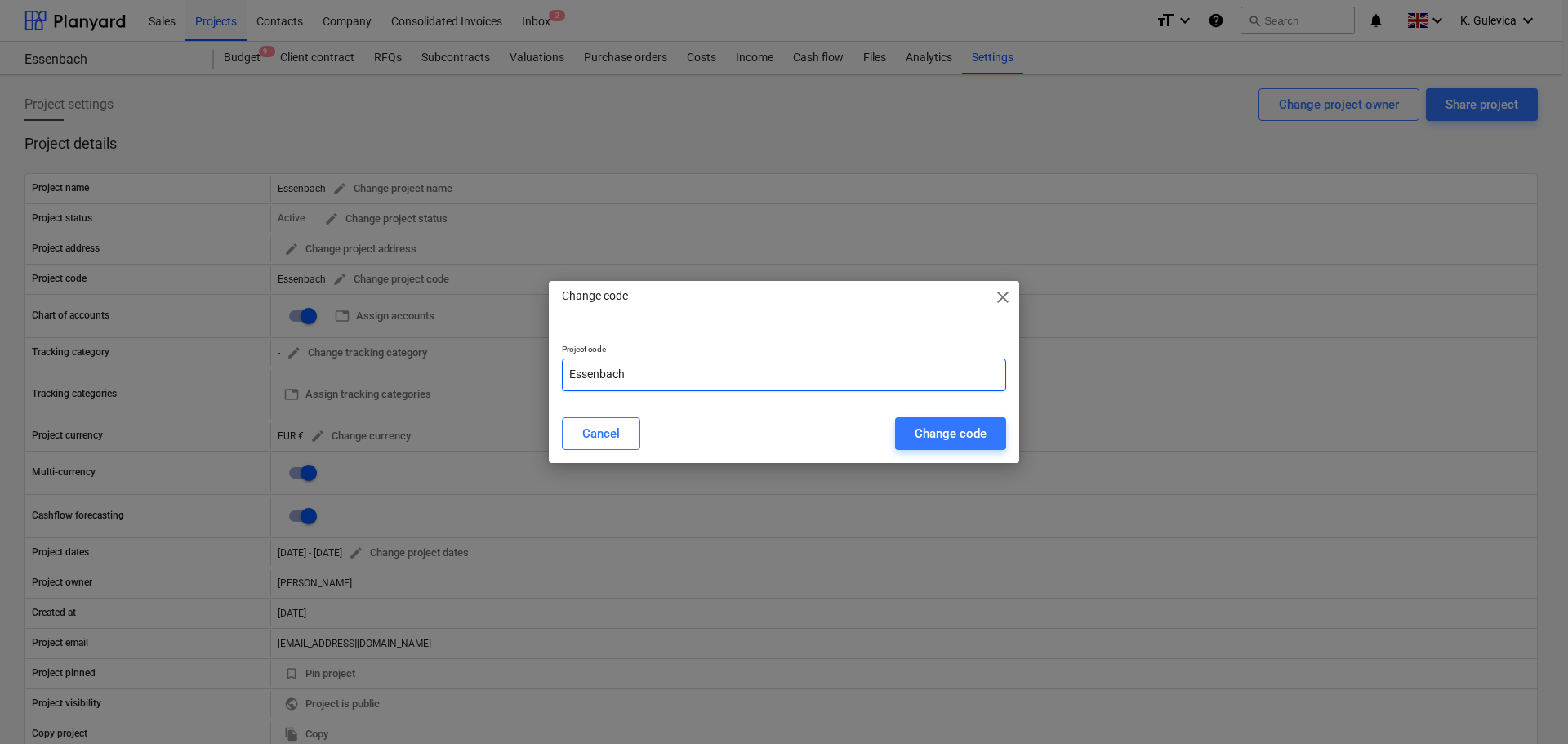
click at [761, 372] on input "Essenbach" at bounding box center [784, 375] width 445 height 33
paste input "GER240401"
type input "Essenbach-GER240401"
click at [965, 433] on div "Change code" at bounding box center [951, 434] width 72 height 21
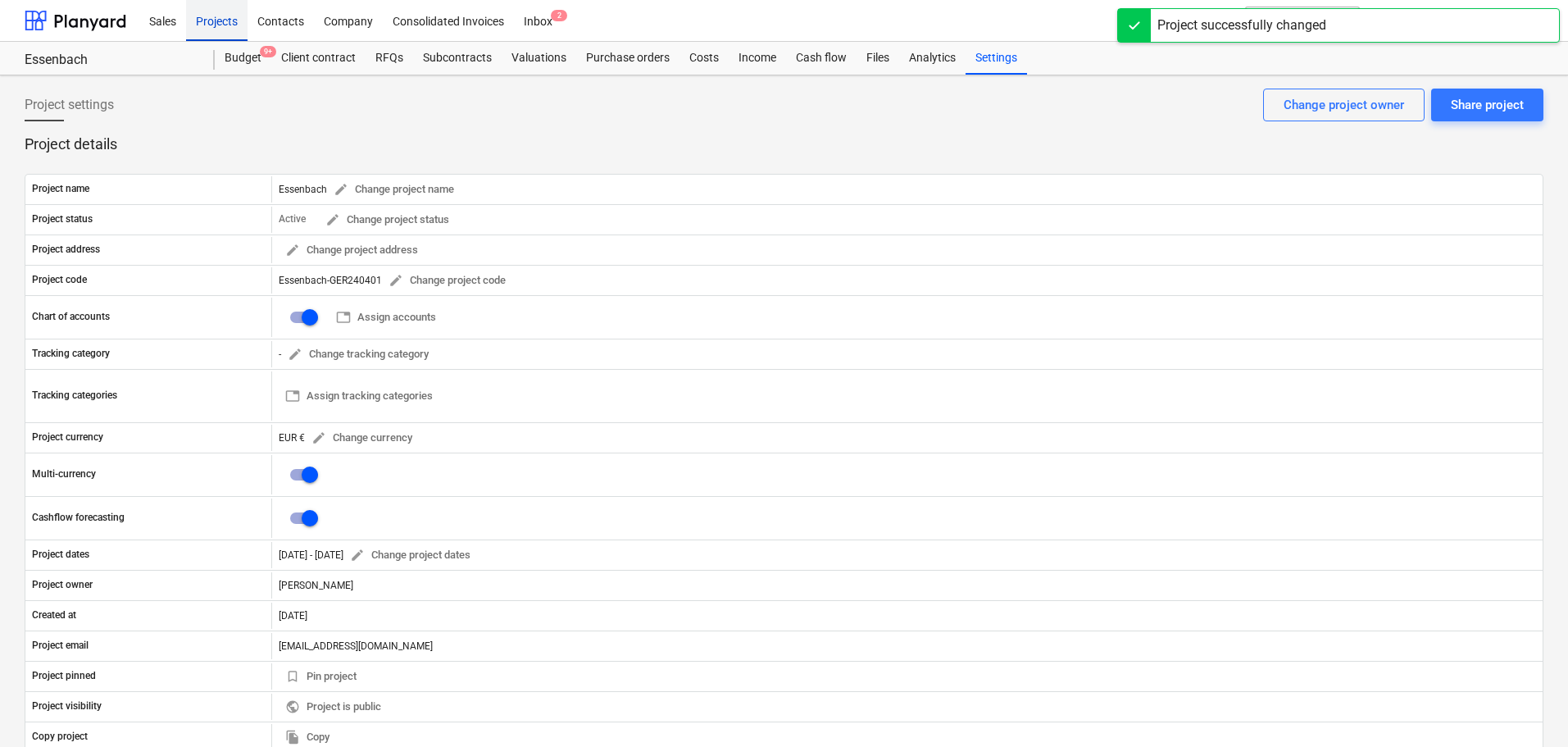
click at [213, 20] on div "Projects" at bounding box center [216, 20] width 62 height 42
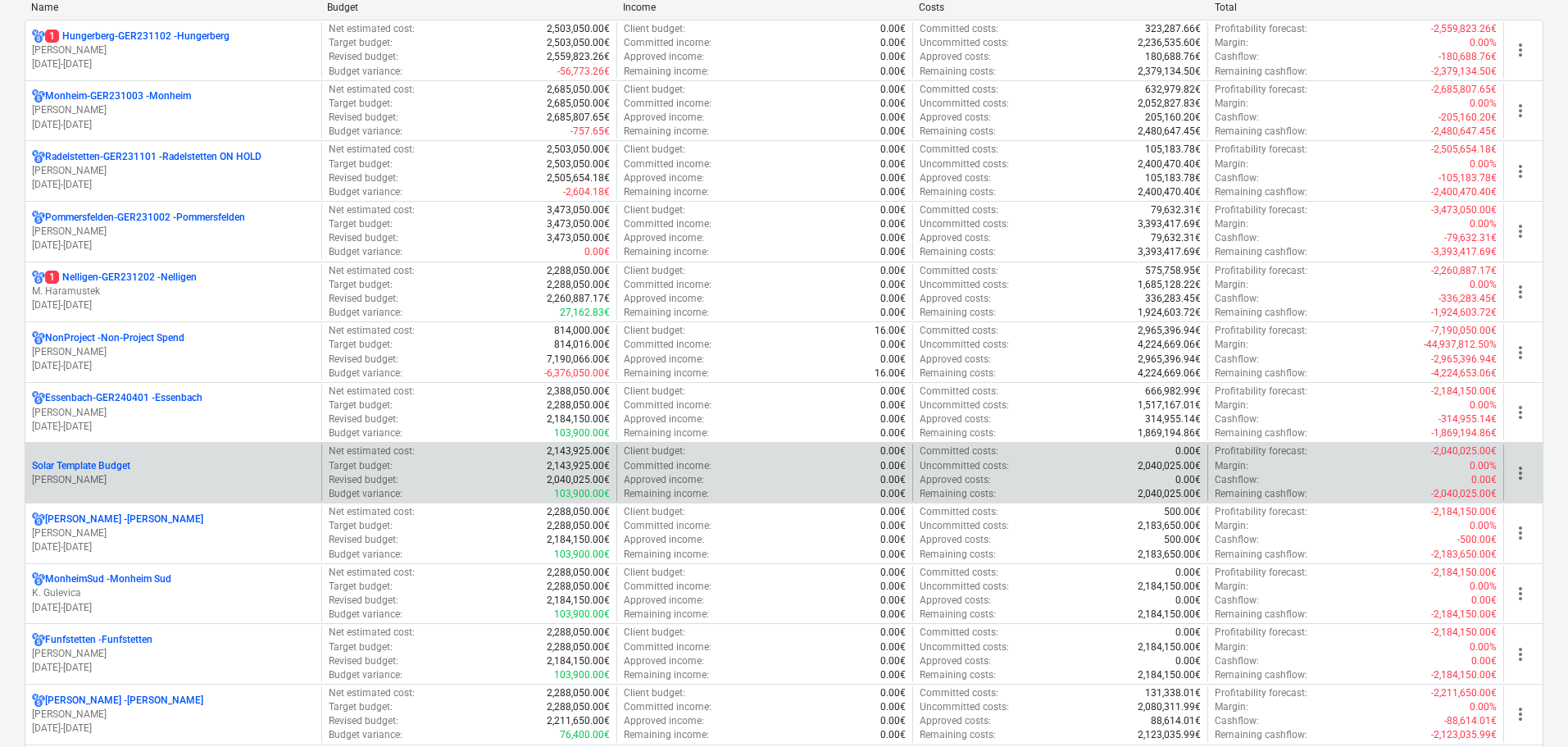
scroll to position [328, 0]
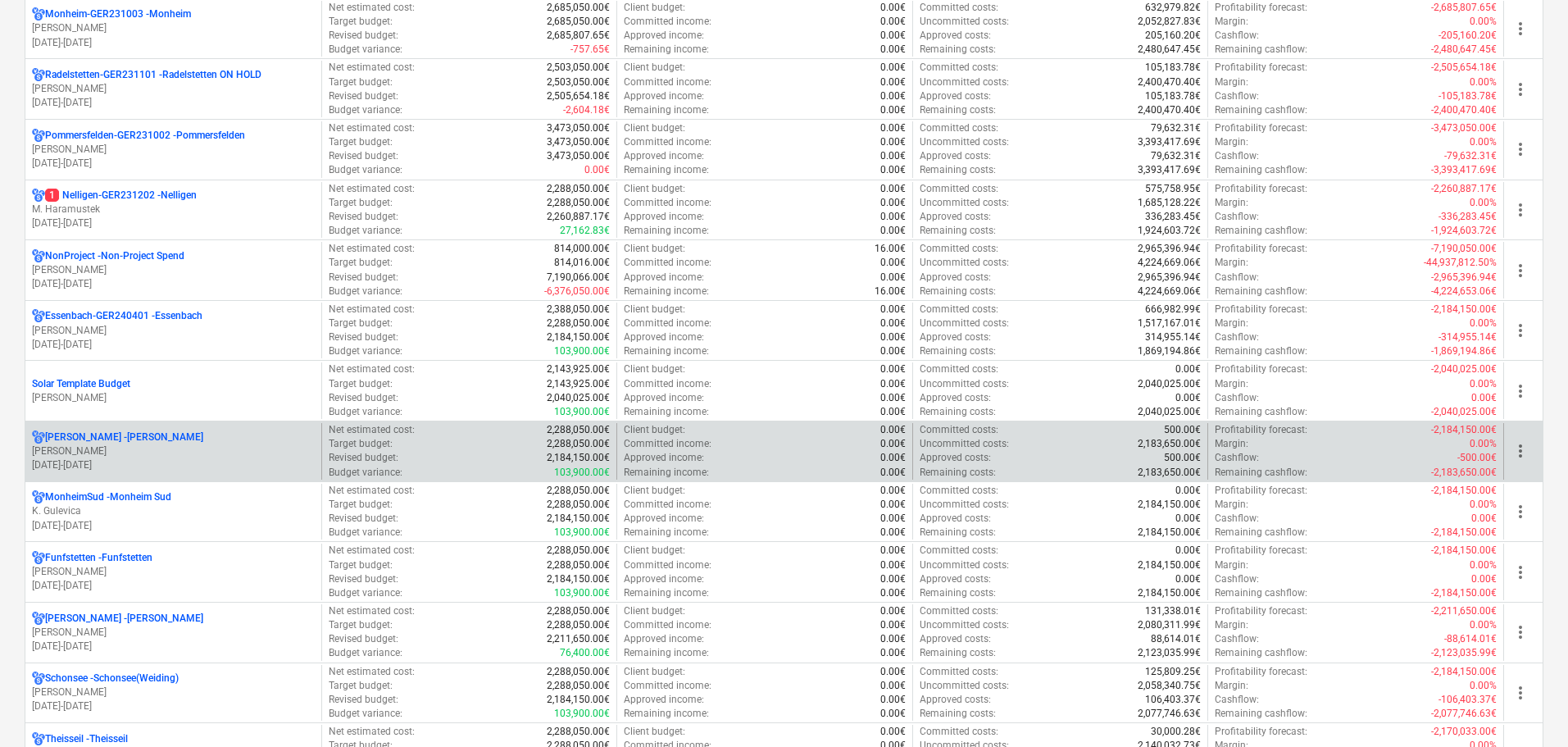
click at [123, 451] on p "[PERSON_NAME]" at bounding box center [173, 451] width 282 height 14
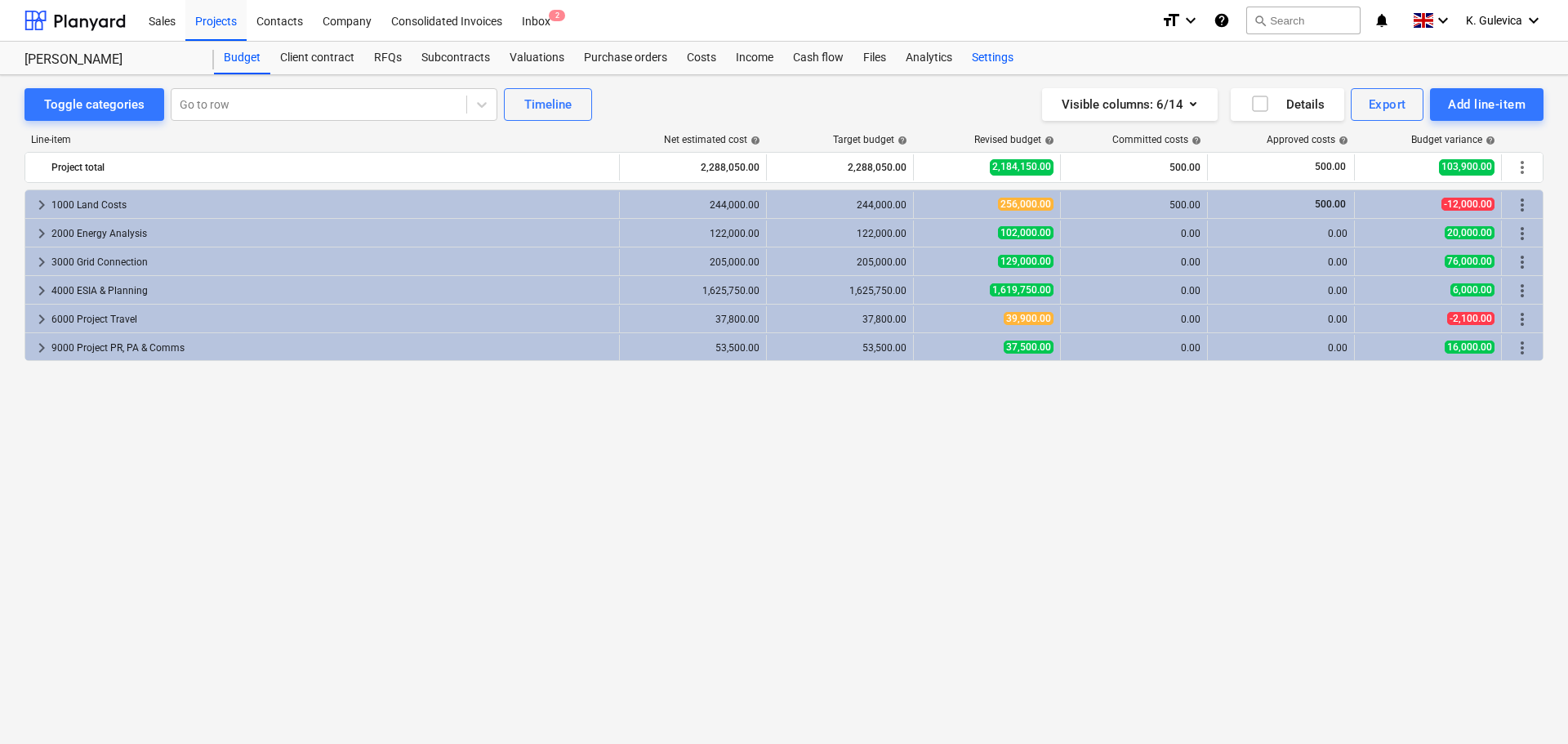
click at [997, 55] on div "Settings" at bounding box center [993, 58] width 62 height 33
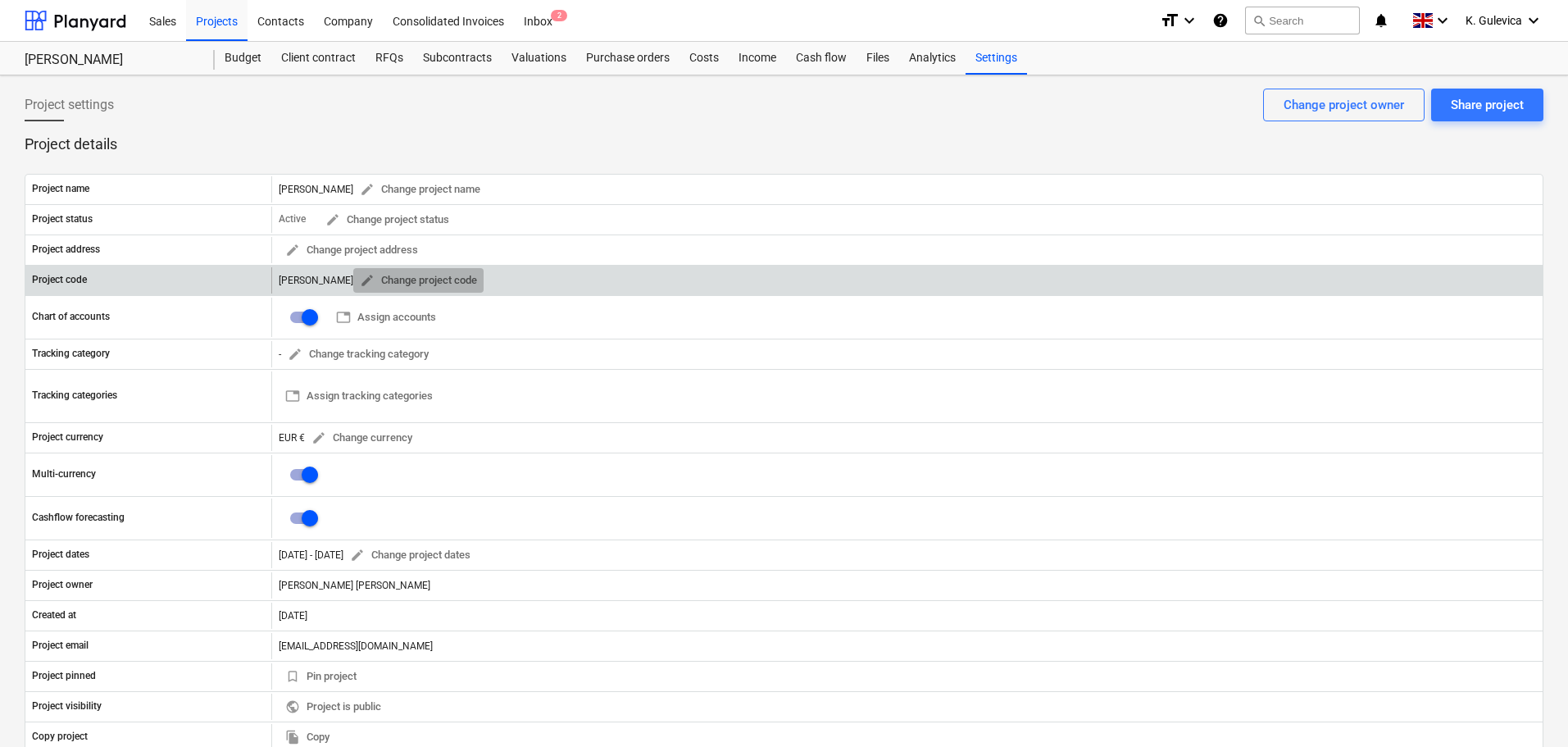
click at [360, 278] on span "edit" at bounding box center [367, 281] width 15 height 15
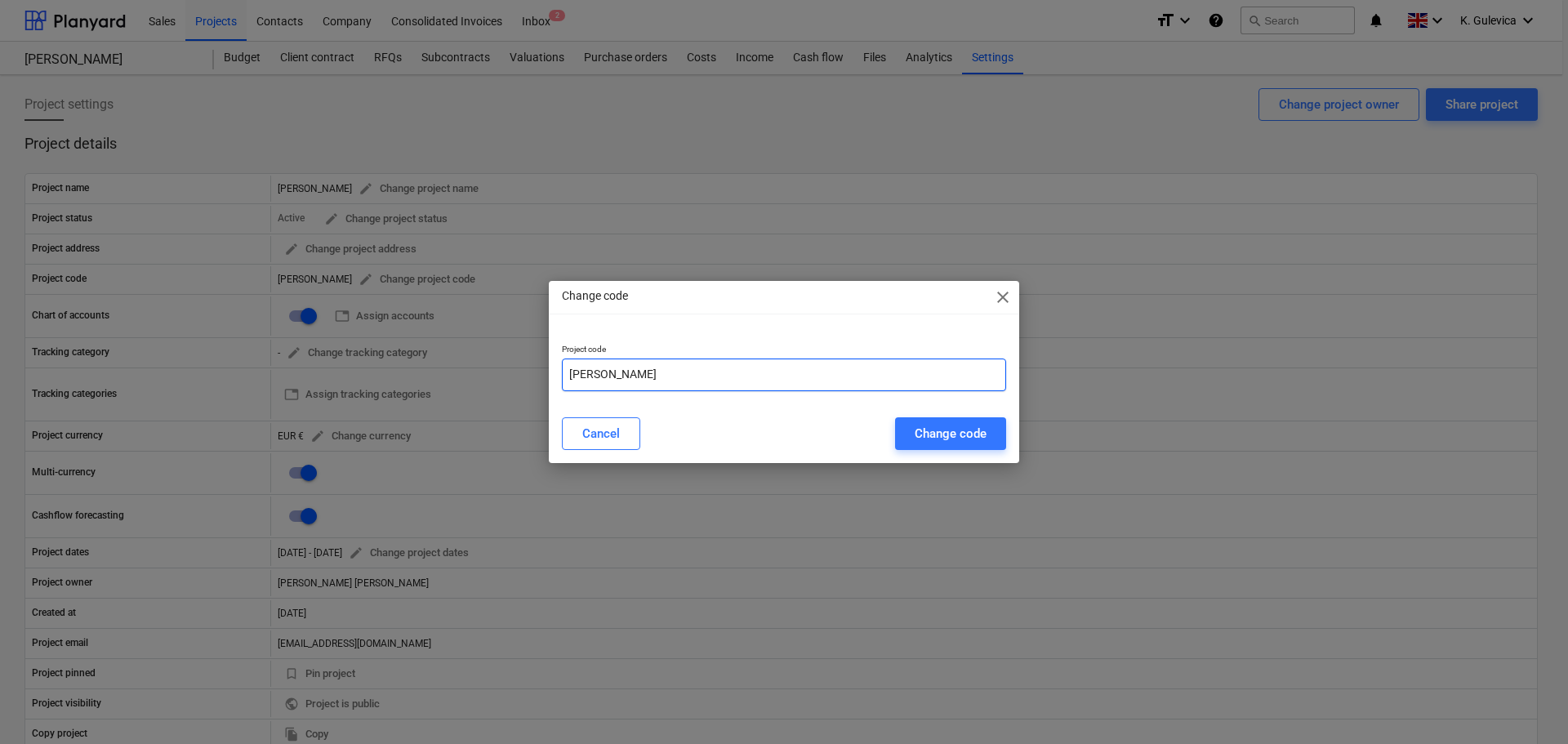
drag, startPoint x: 643, startPoint y: 384, endPoint x: 642, endPoint y: 372, distance: 12.0
click at [643, 381] on input "[PERSON_NAME]" at bounding box center [784, 375] width 445 height 33
paste input "GER240101"
type input "[PERSON_NAME]-GER240101"
click at [946, 438] on div "Change code" at bounding box center [951, 434] width 72 height 21
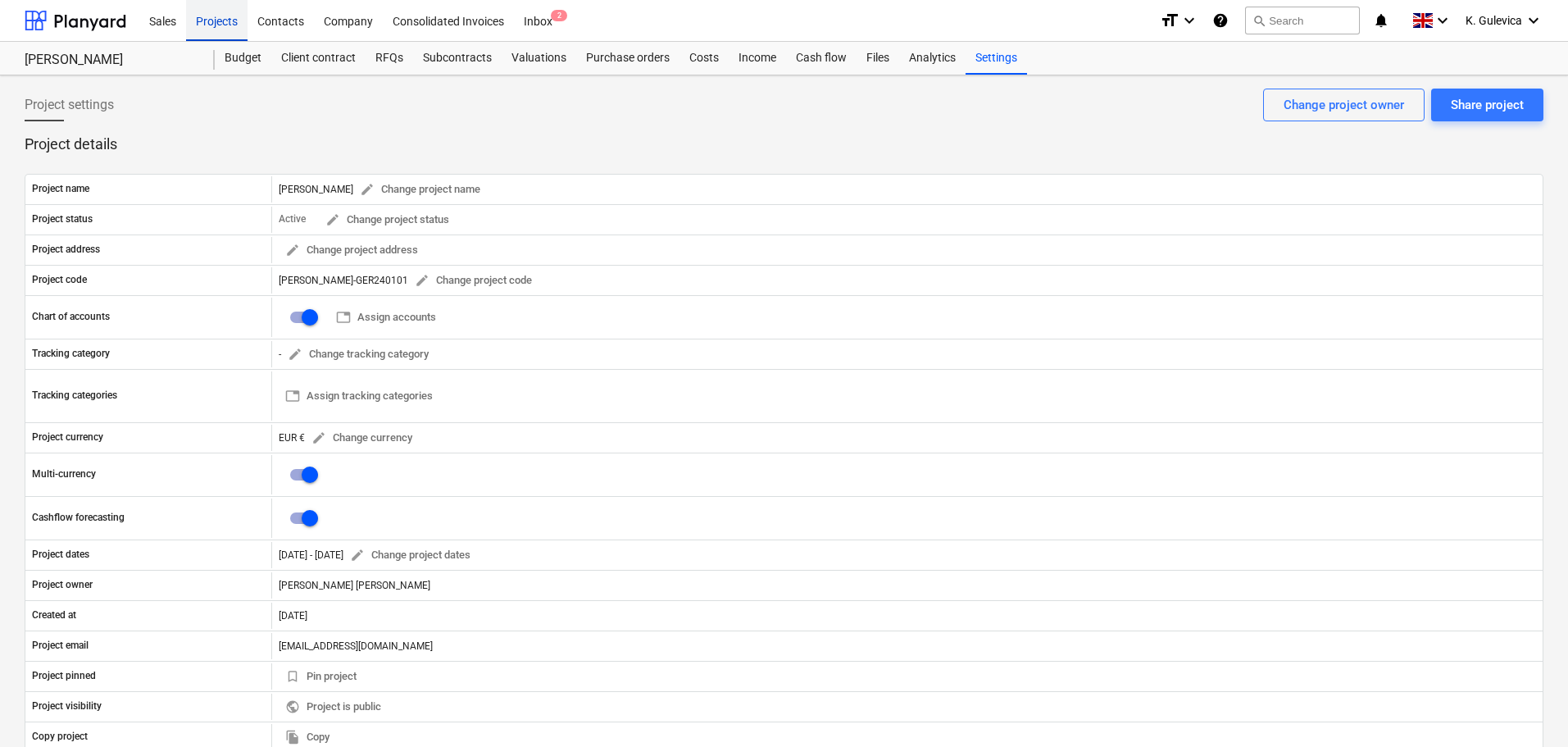
click at [221, 24] on div "Projects" at bounding box center [216, 20] width 62 height 42
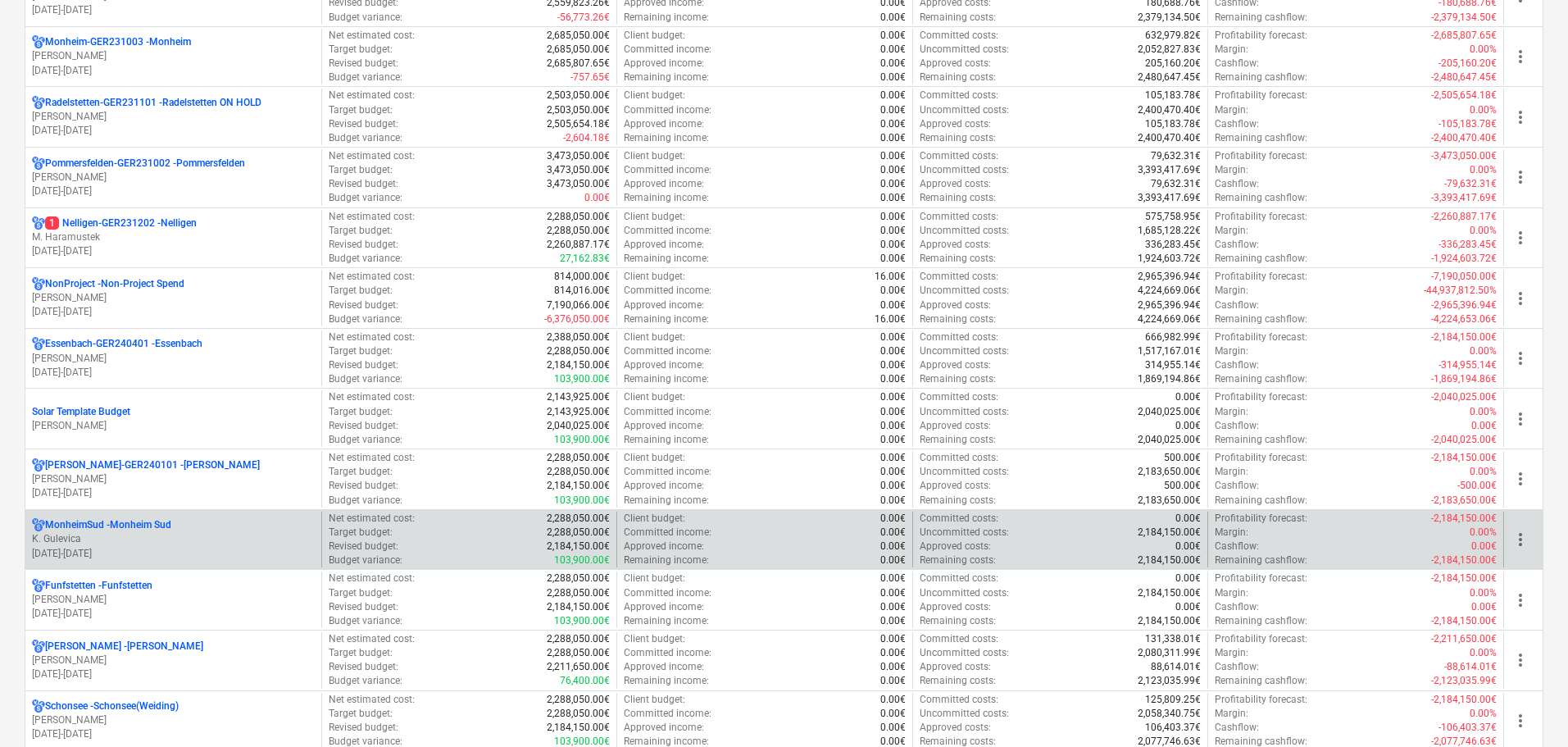
scroll to position [328, 0]
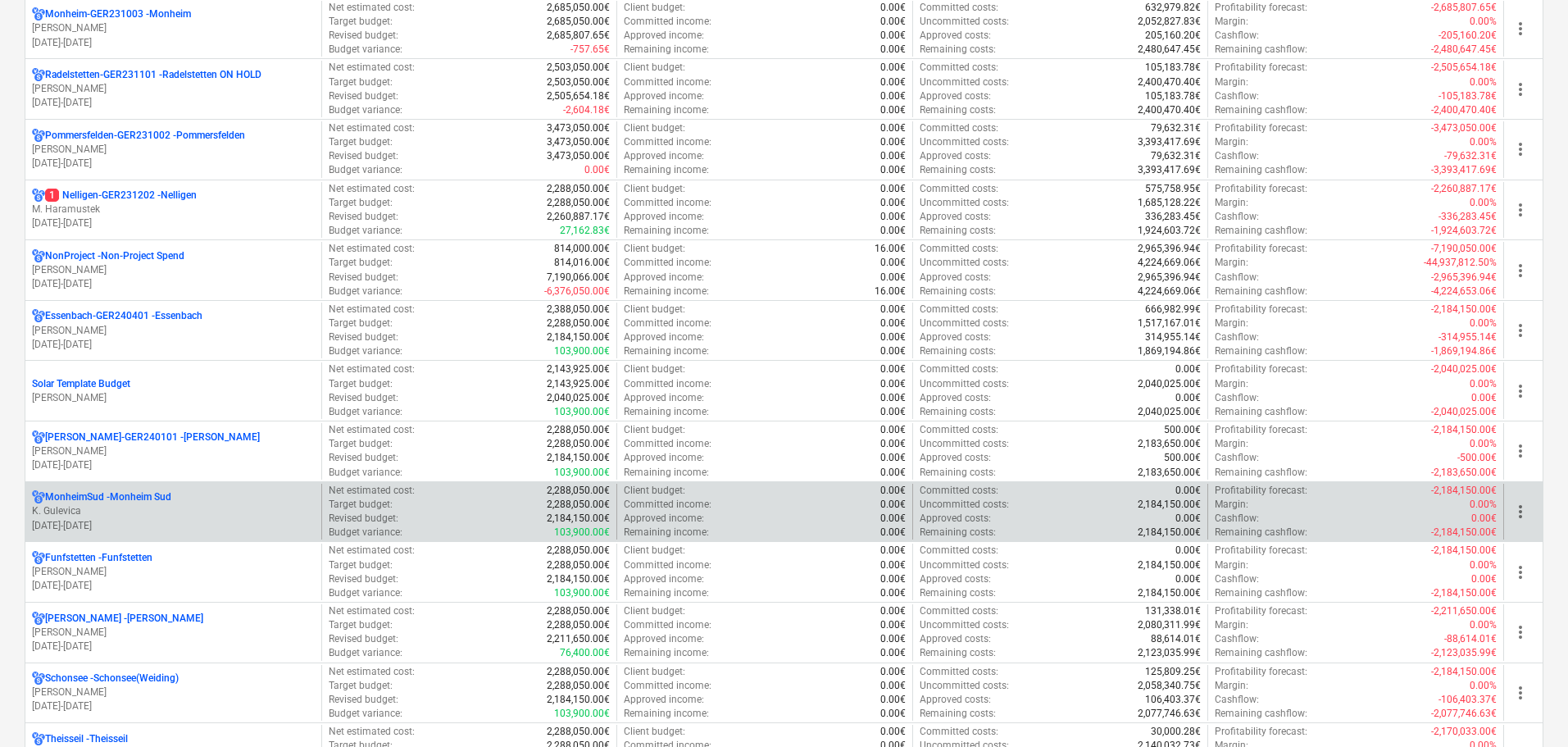
click at [174, 502] on div "MonheimSud - [GEOGRAPHIC_DATA]" at bounding box center [173, 497] width 282 height 14
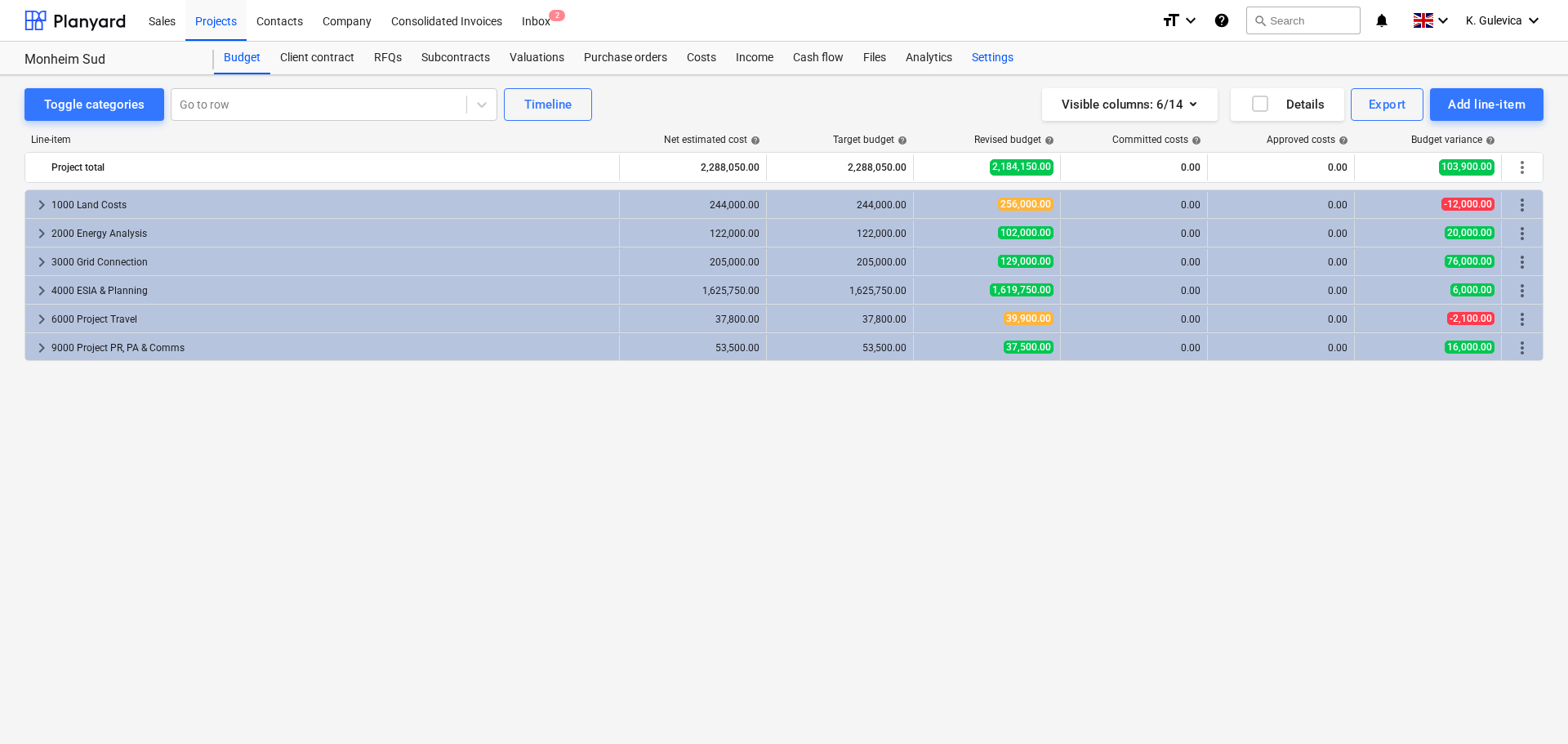
click at [978, 56] on div "Settings" at bounding box center [993, 58] width 62 height 33
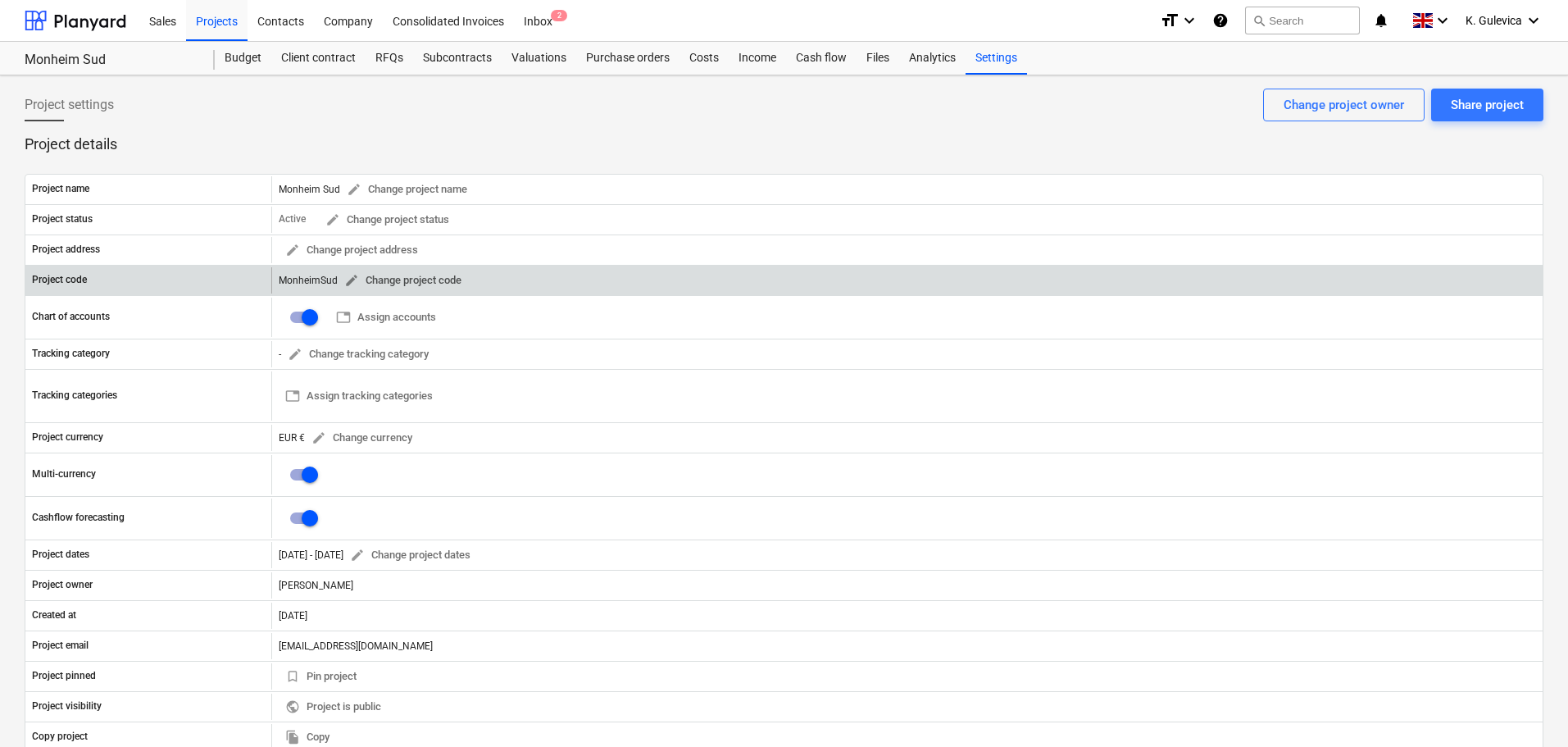
click at [340, 281] on button "edit Change project code" at bounding box center [402, 281] width 130 height 26
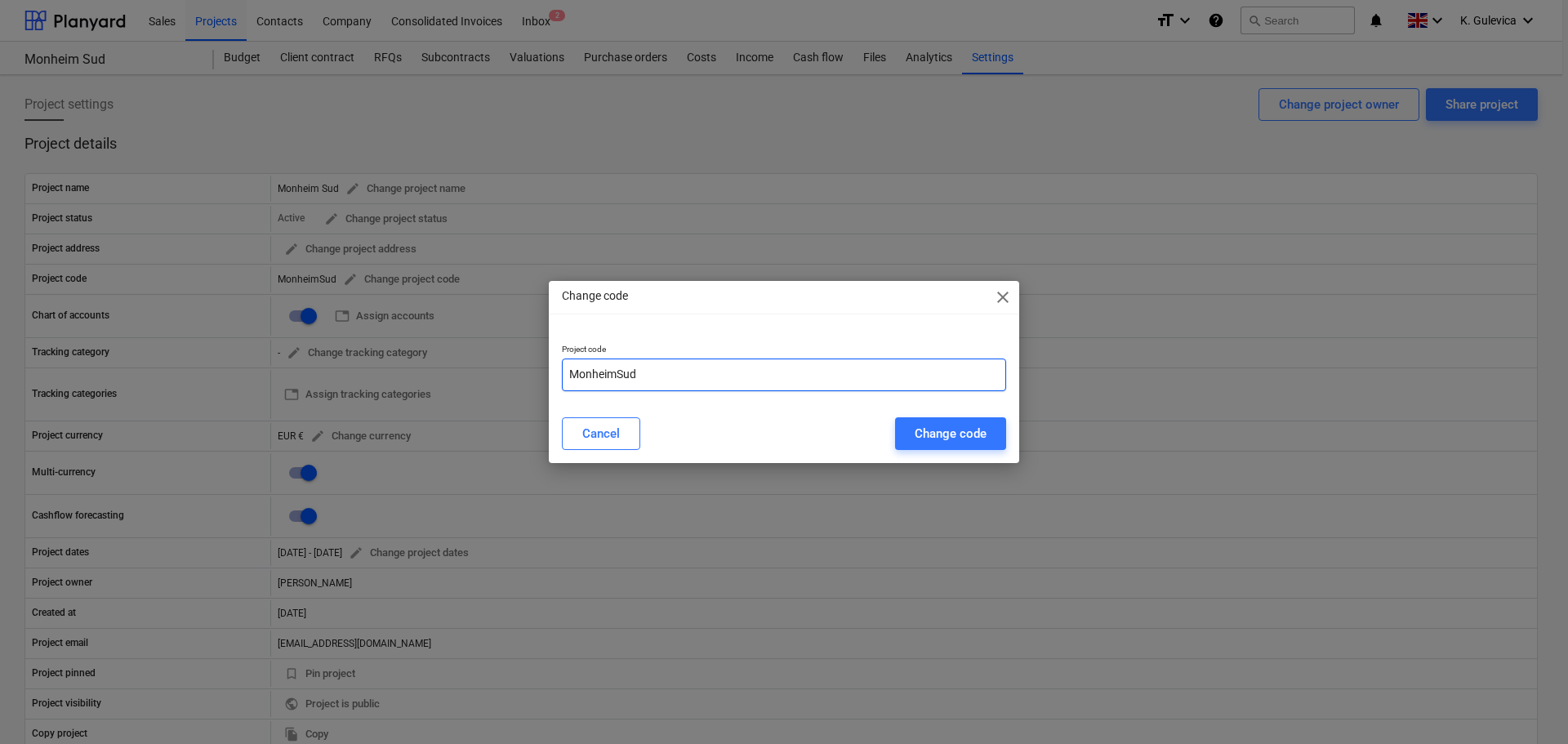
click at [711, 379] on input "MonheimSud" at bounding box center [784, 375] width 445 height 33
paste input "GER231003"
drag, startPoint x: 711, startPoint y: 372, endPoint x: 637, endPoint y: 371, distance: 74.0
click at [637, 371] on input "MonheimSud-GER231003" at bounding box center [784, 375] width 445 height 33
click at [674, 377] on input "MonheimSud" at bounding box center [784, 375] width 445 height 33
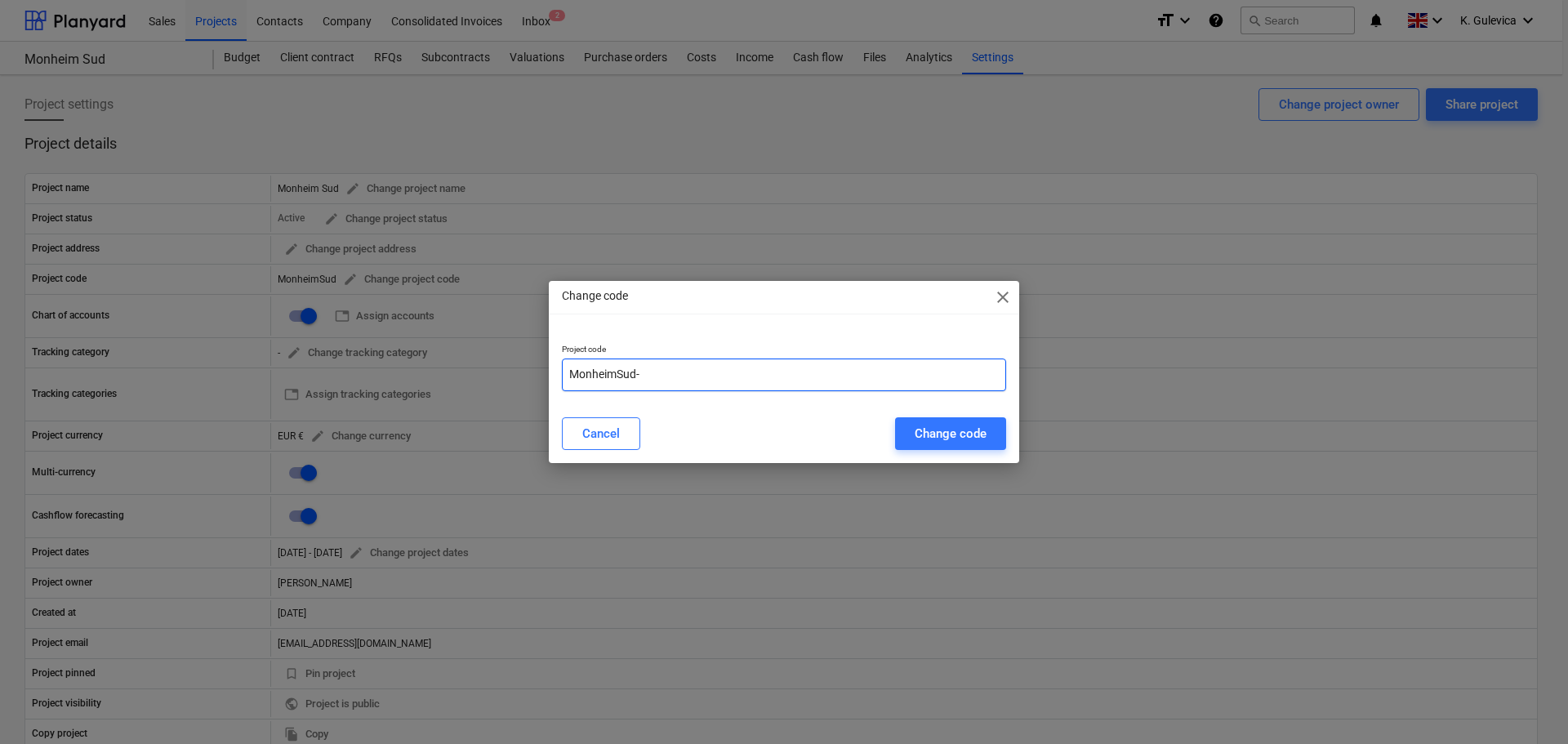
paste input "GER240601"
type input "MonheimSud-GER240601"
click at [945, 435] on div "Change code" at bounding box center [951, 434] width 72 height 21
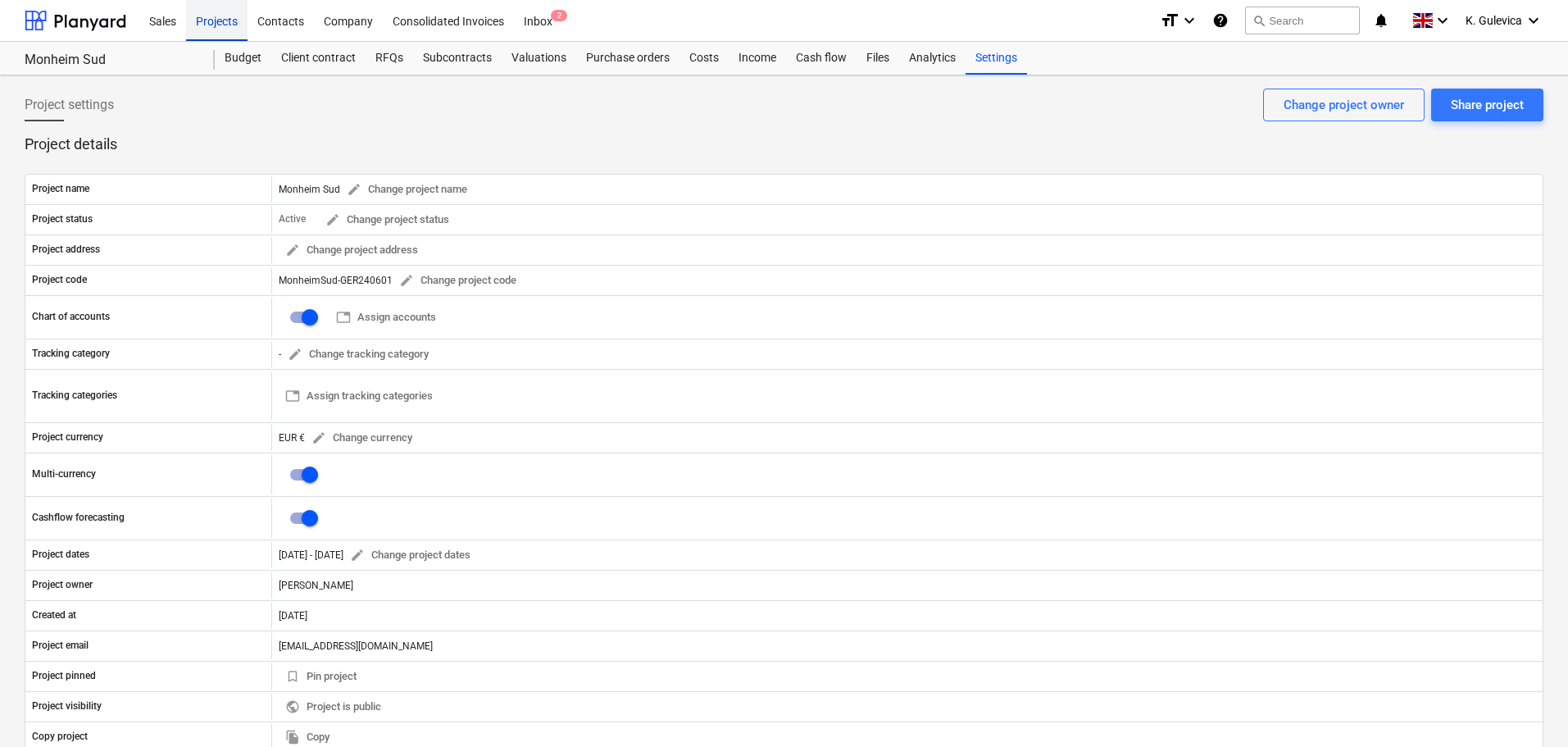
click at [212, 24] on div "Projects" at bounding box center [216, 20] width 62 height 42
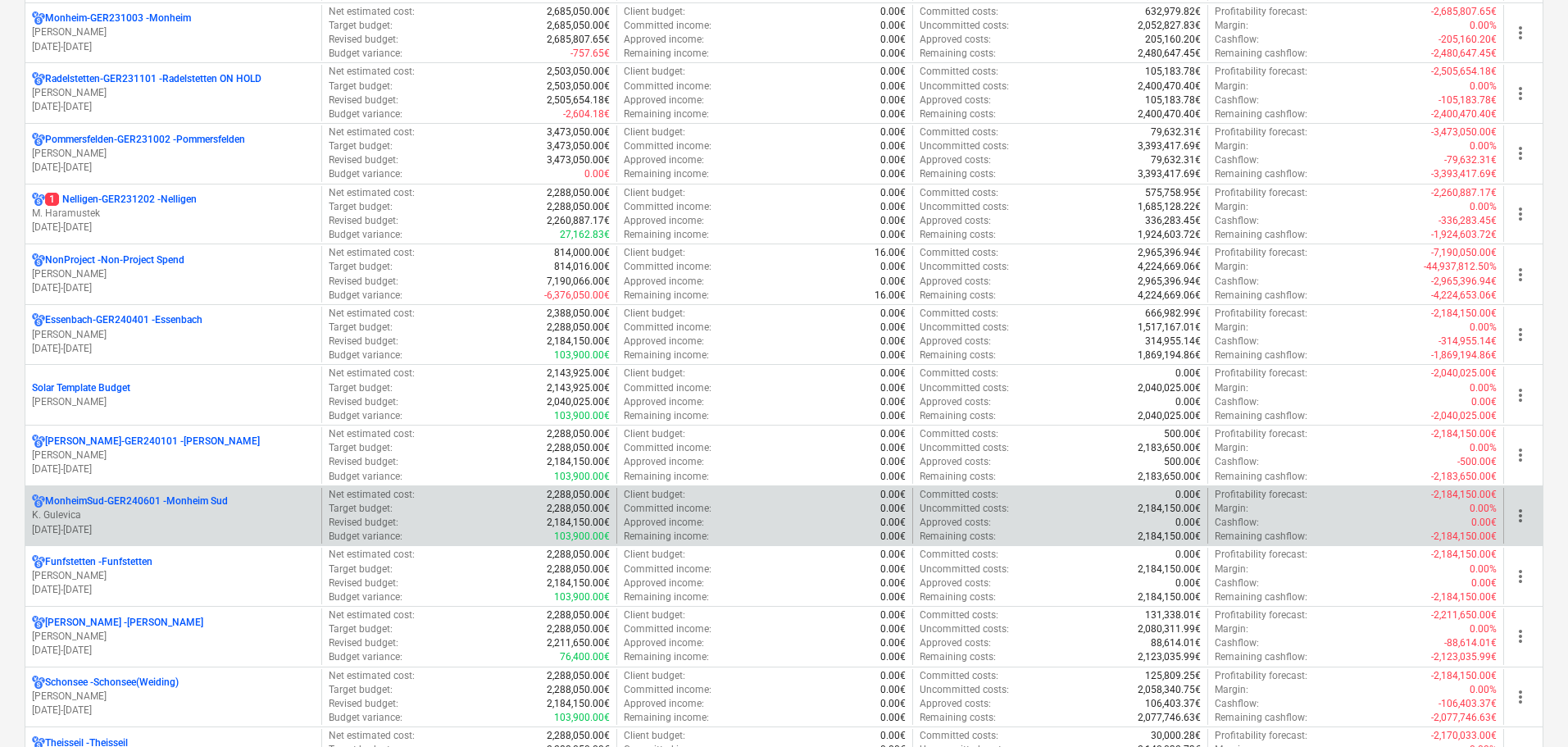
scroll to position [410, 0]
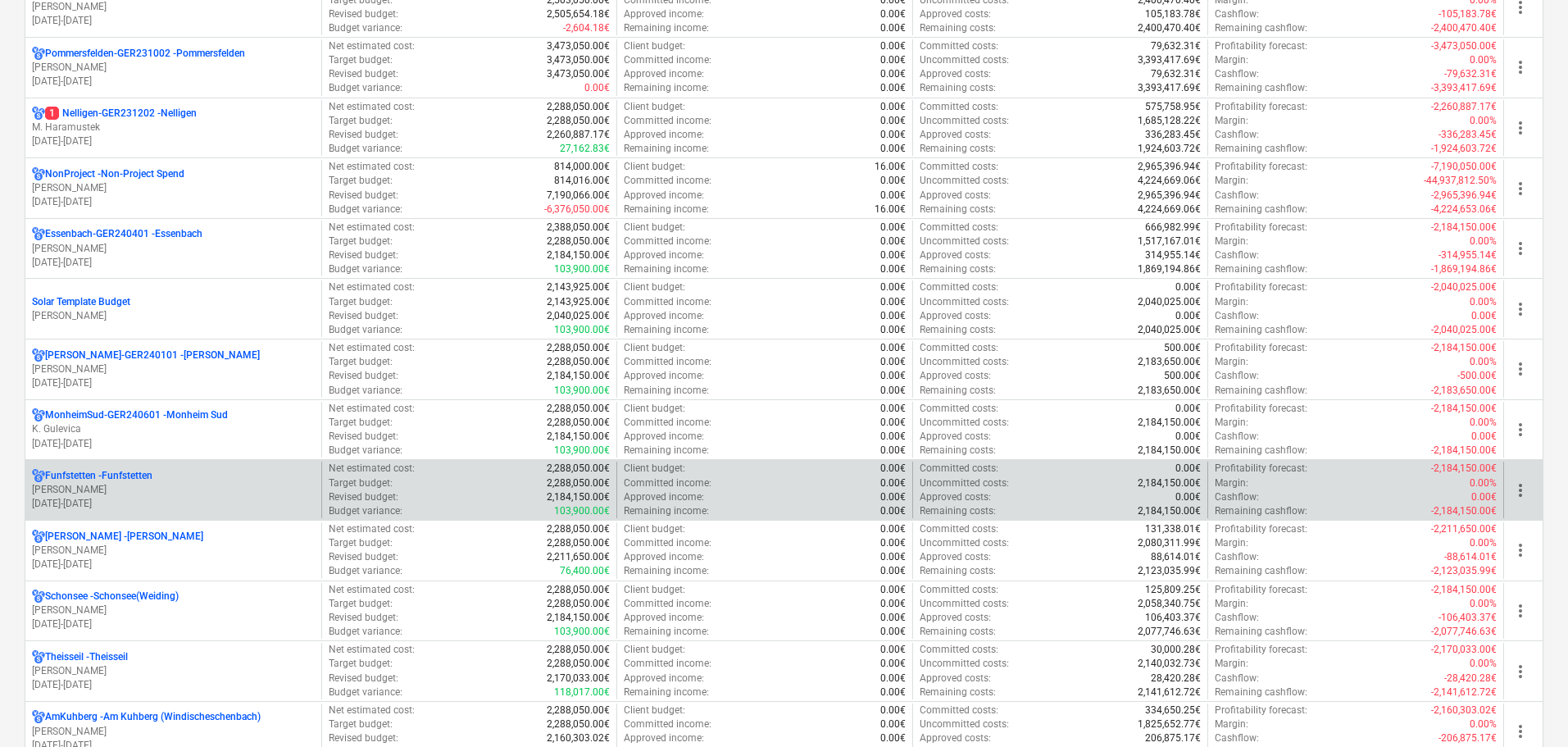
click at [123, 489] on p "[PERSON_NAME]" at bounding box center [173, 489] width 282 height 14
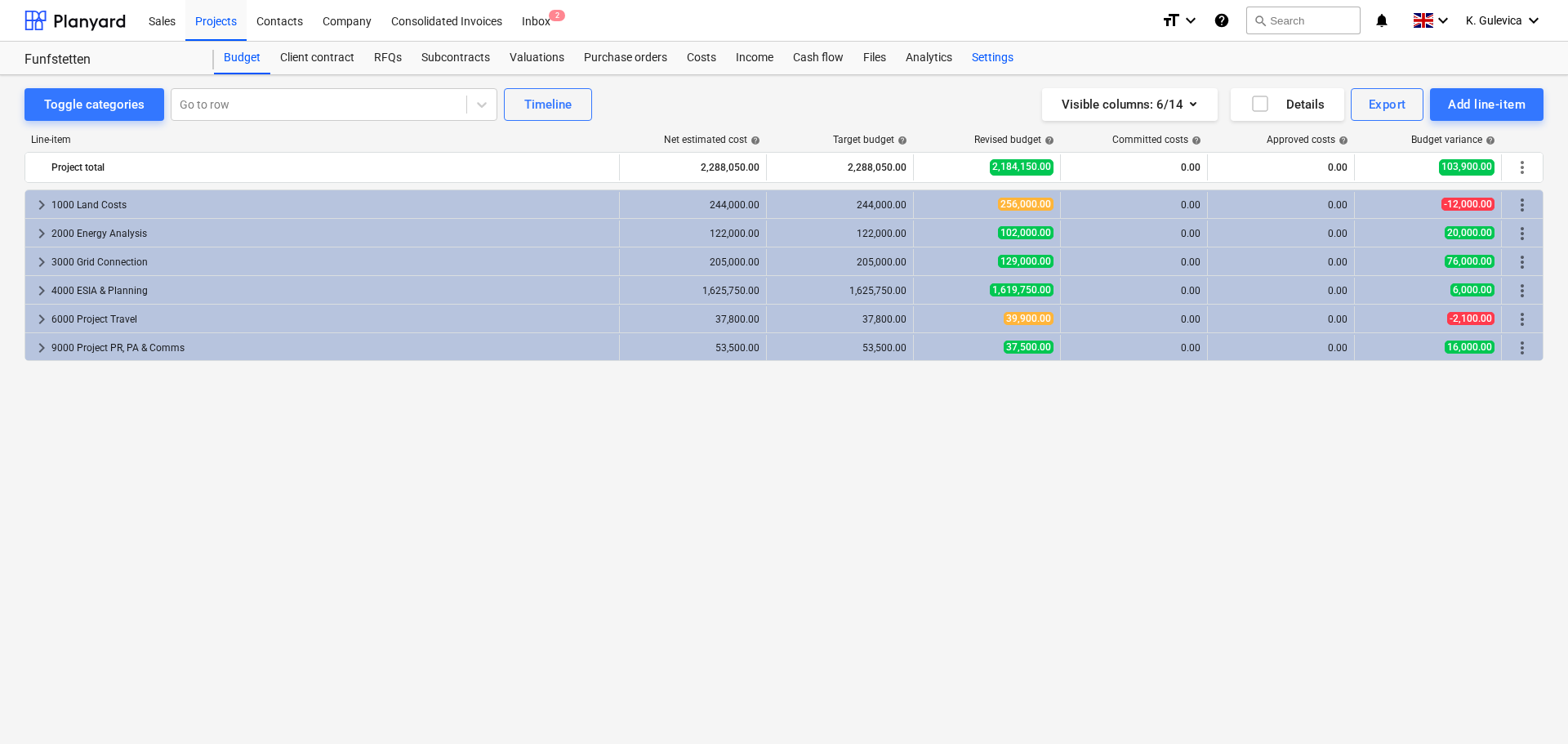
drag, startPoint x: 979, startPoint y: 61, endPoint x: 990, endPoint y: 69, distance: 13.6
click at [980, 61] on div "Settings" at bounding box center [993, 58] width 62 height 33
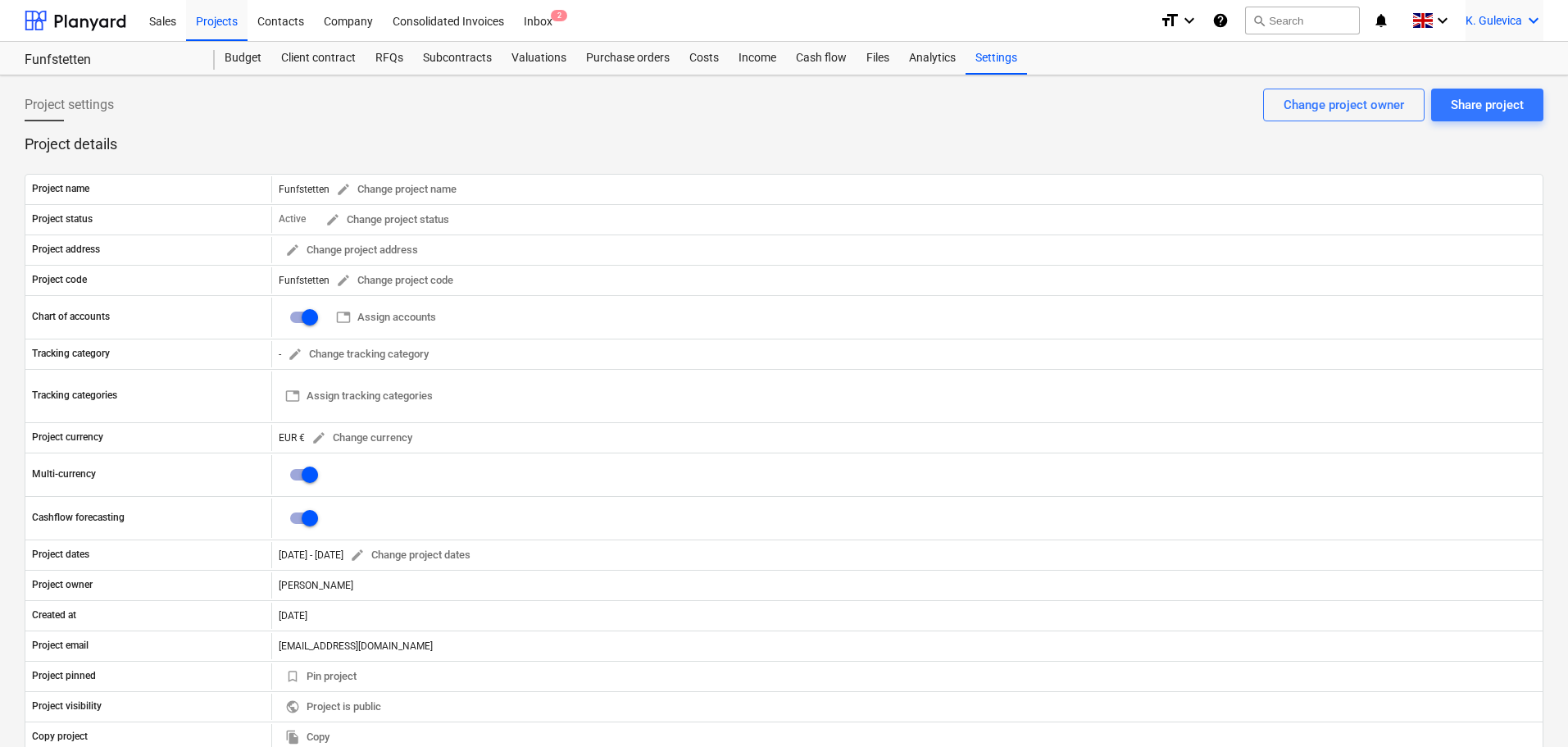
click at [1501, 12] on div "K. Gulevica keyboard_arrow_down" at bounding box center [1504, 21] width 78 height 41
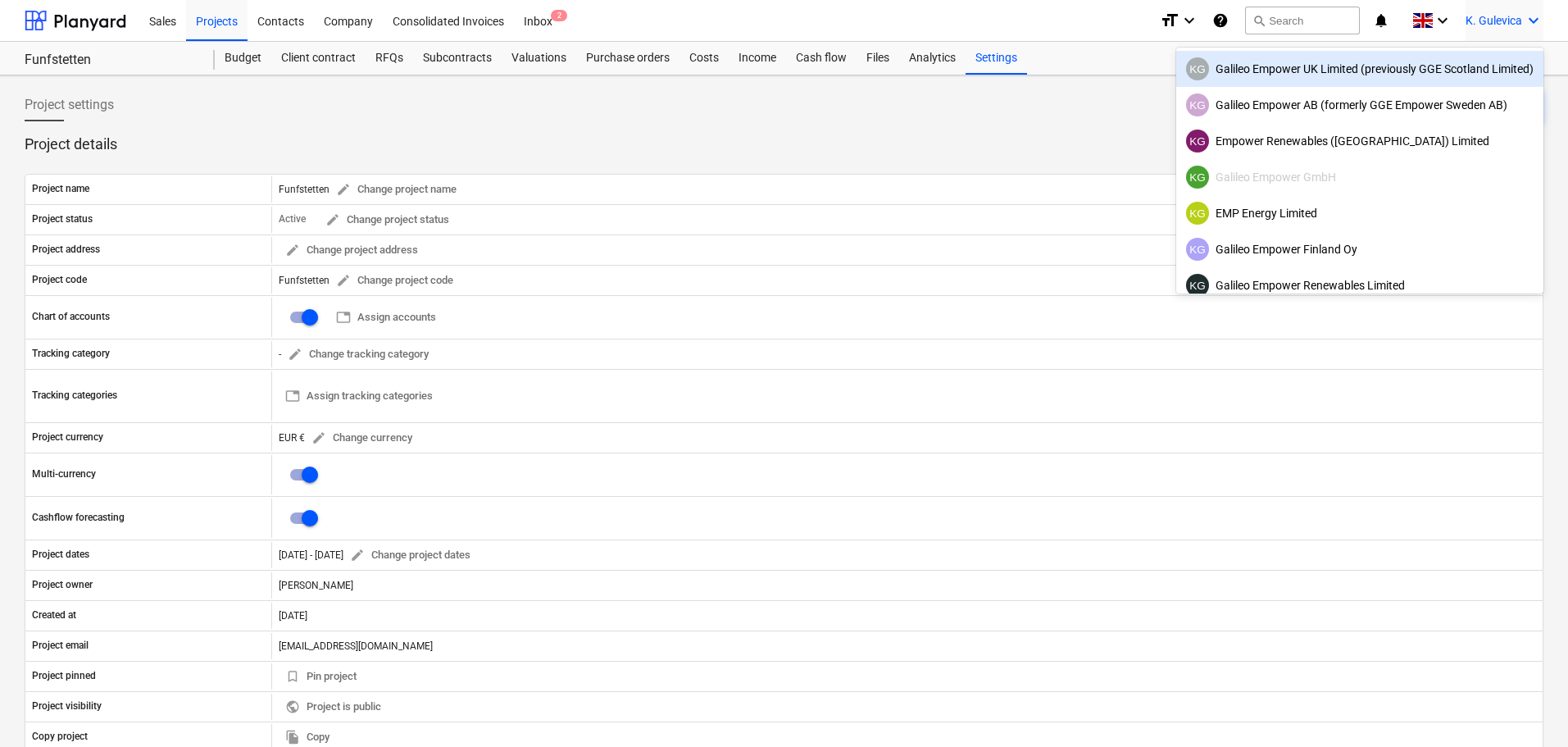
click at [1281, 67] on div "KG Galileo Empower UK Limited (previously GGE Scotland Limited)" at bounding box center [1360, 69] width 347 height 23
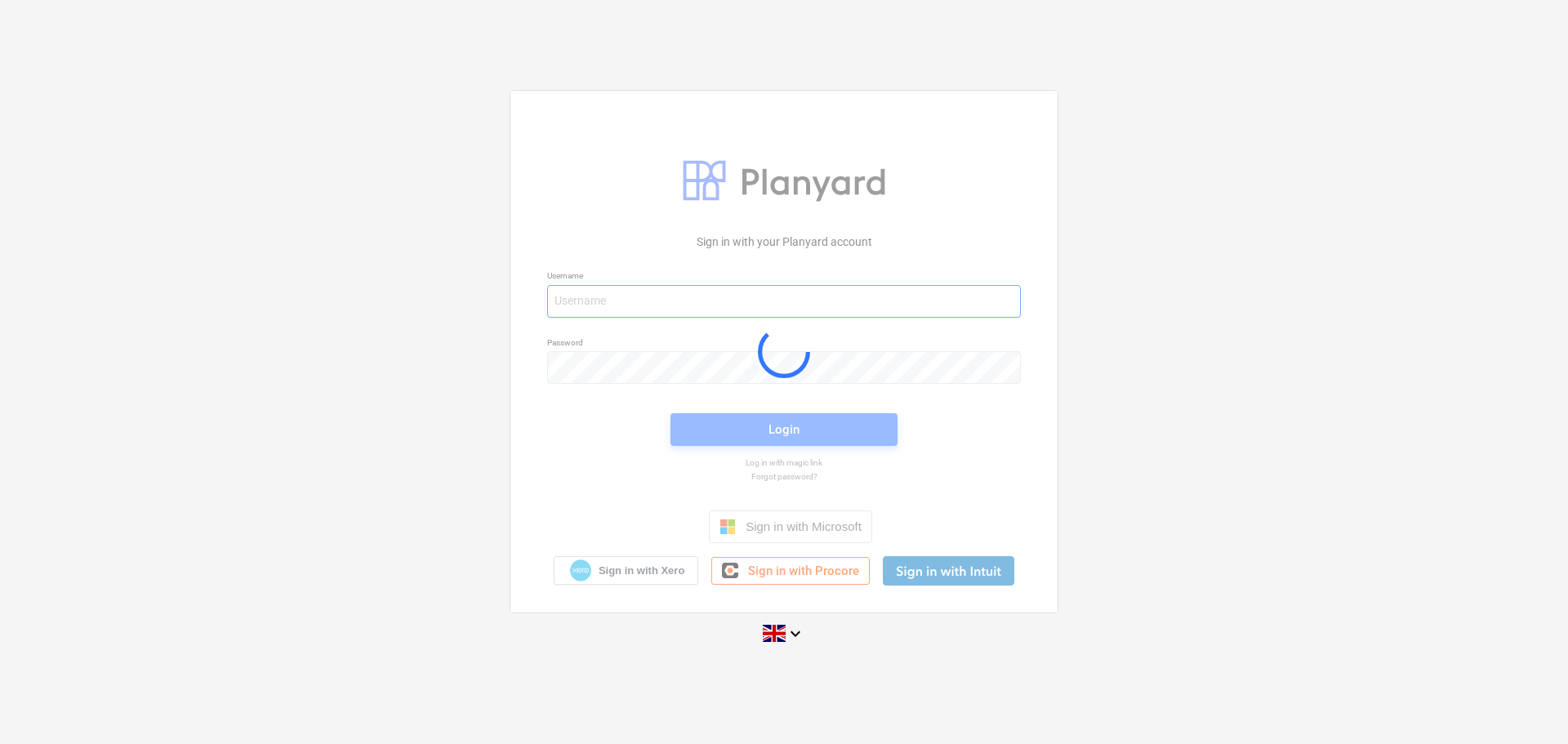
type input "[EMAIL_ADDRESS][DOMAIN_NAME]"
